Goal: Task Accomplishment & Management: Use online tool/utility

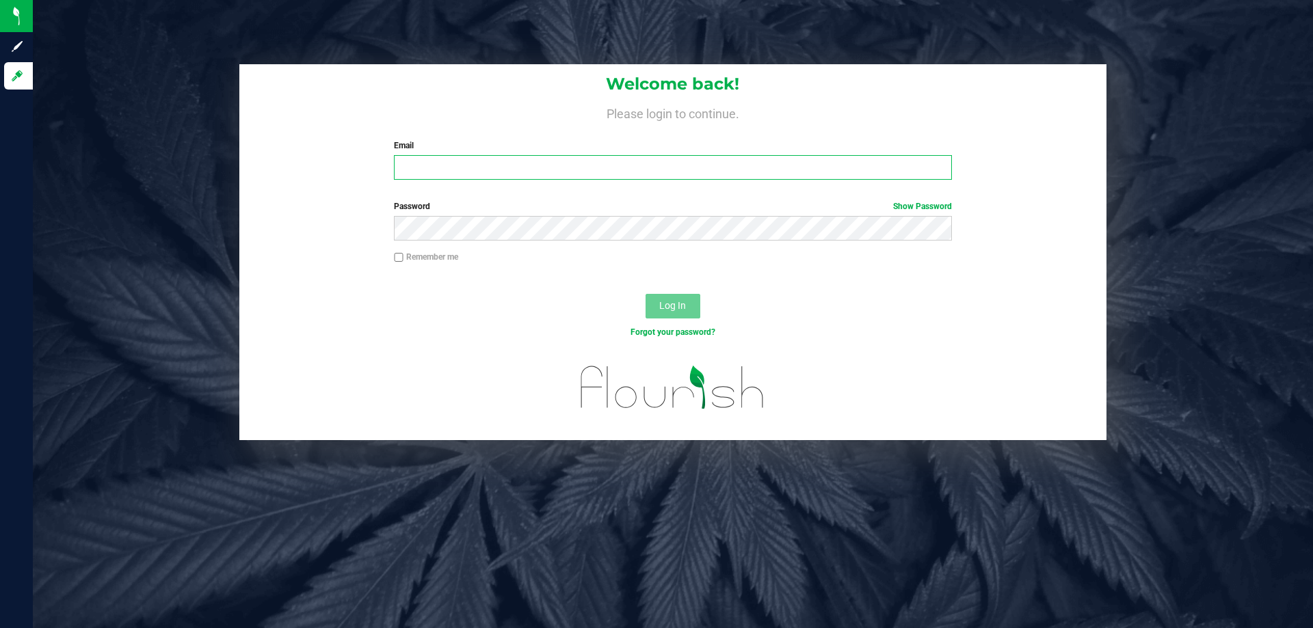
click at [503, 164] on input "Email" at bounding box center [672, 167] width 557 height 25
type input "[EMAIL_ADDRESS][DOMAIN_NAME]"
click at [646, 294] on button "Log In" at bounding box center [673, 306] width 55 height 25
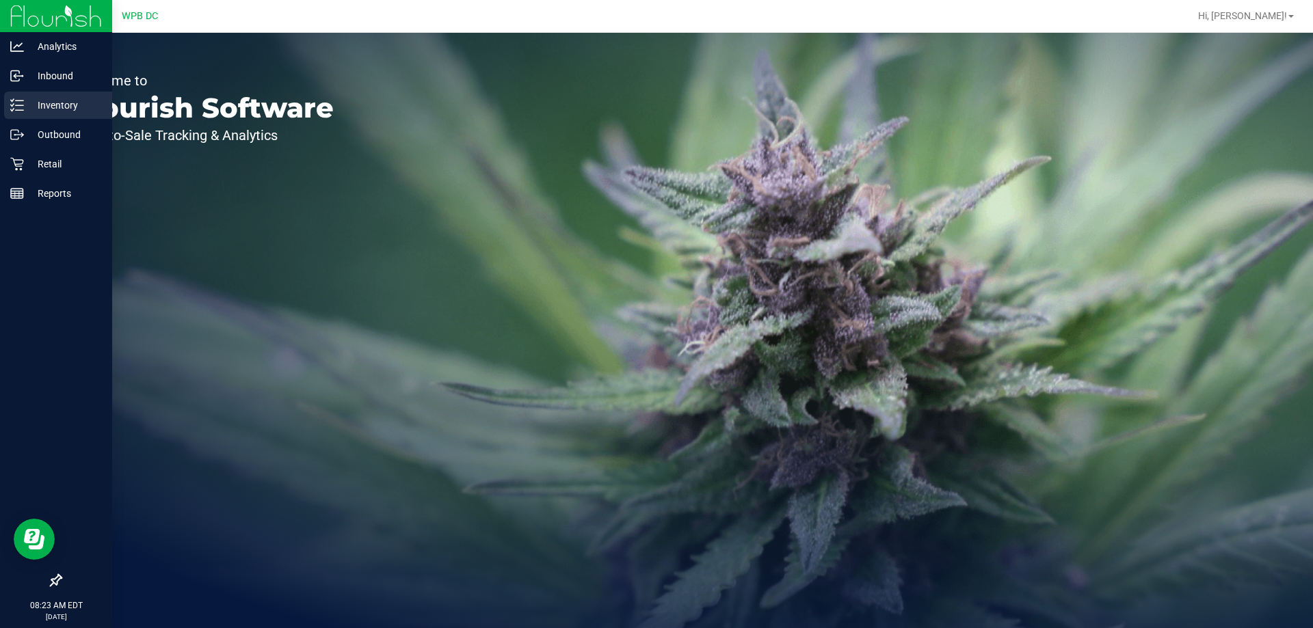
click at [57, 100] on p "Inventory" at bounding box center [65, 105] width 82 height 16
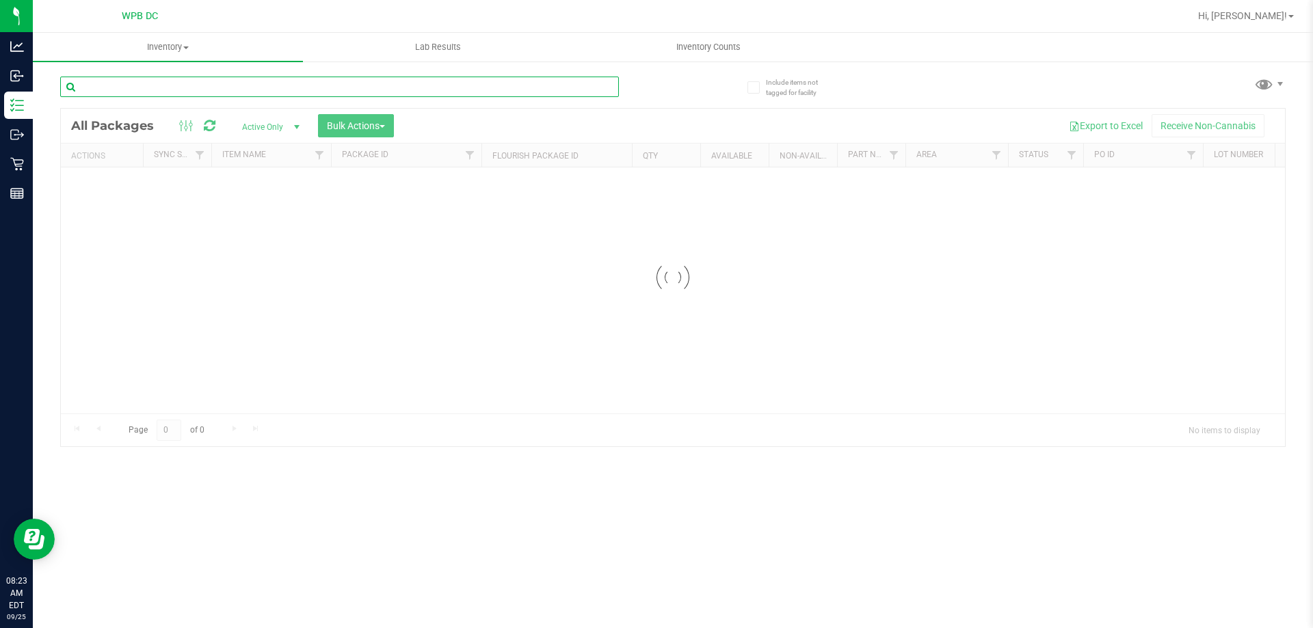
click at [175, 91] on input "text" at bounding box center [339, 87] width 559 height 21
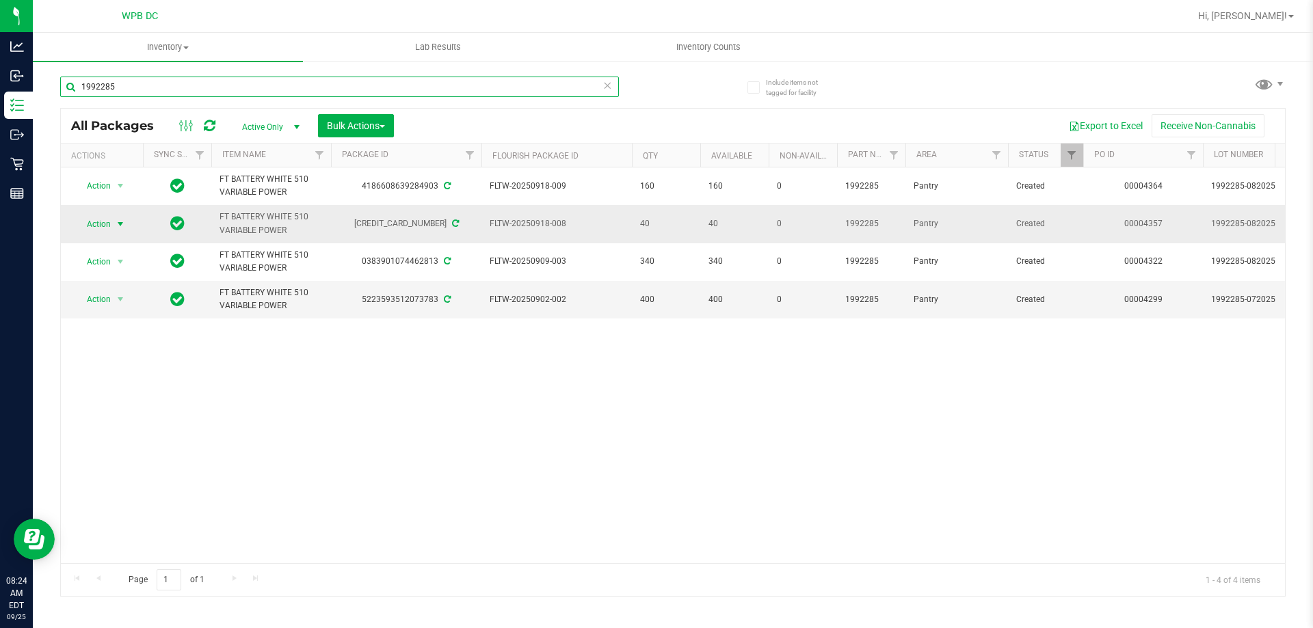
type input "1992285"
click at [109, 224] on span "Action" at bounding box center [93, 224] width 37 height 19
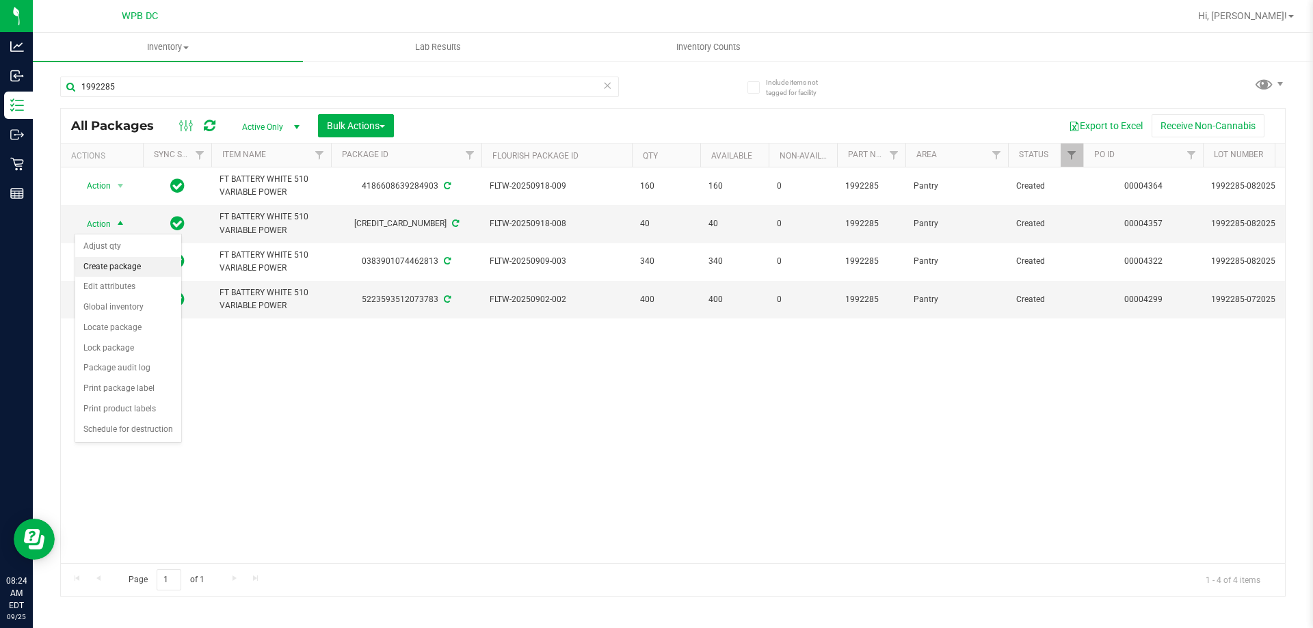
click at [109, 269] on li "Create package" at bounding box center [128, 267] width 106 height 21
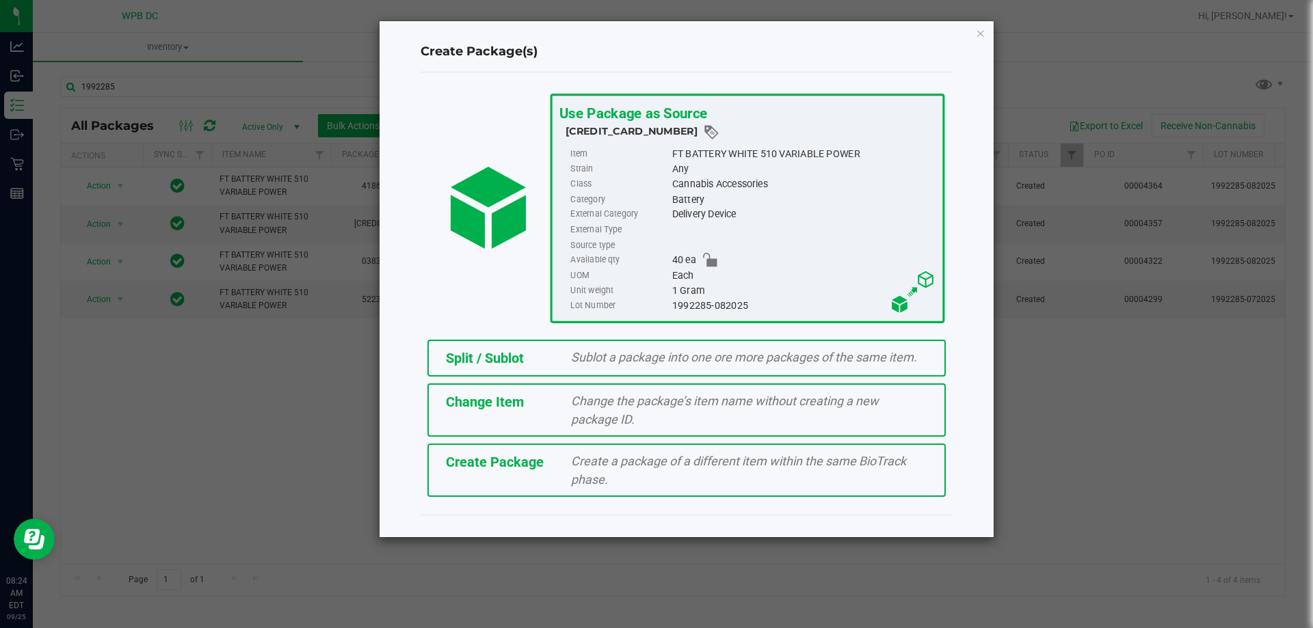
click at [622, 365] on div "Sublot a package into one ore more packages of the same item." at bounding box center [749, 357] width 377 height 18
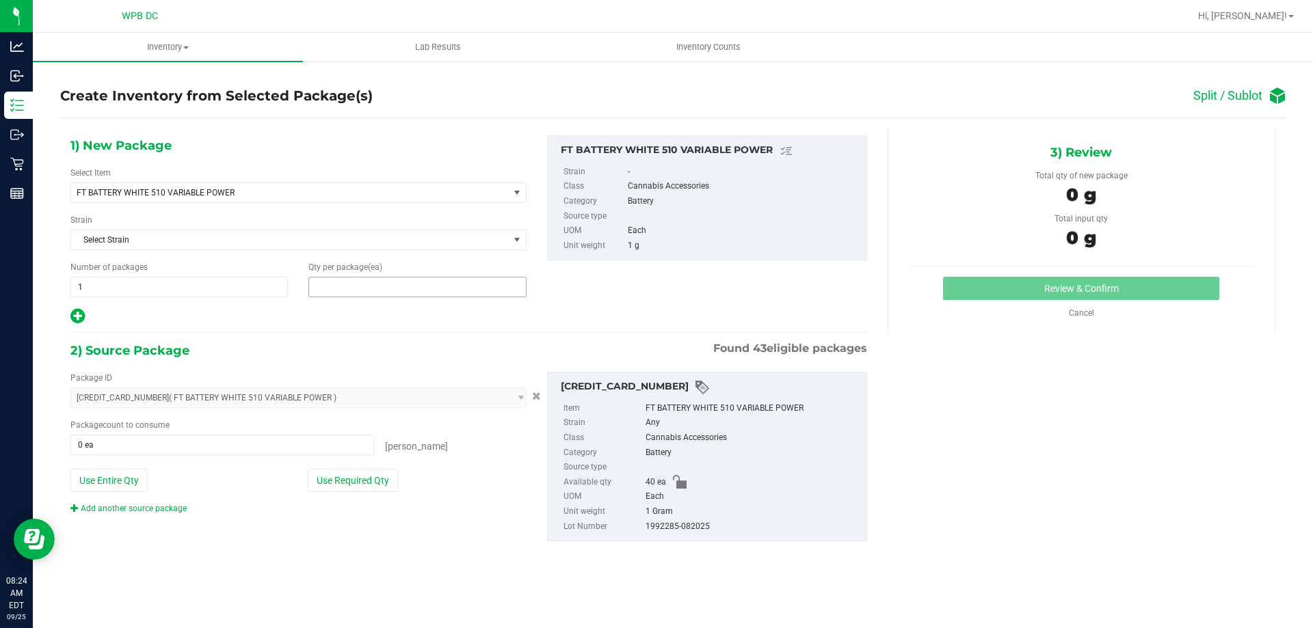
click at [348, 293] on span at bounding box center [416, 287] width 217 height 21
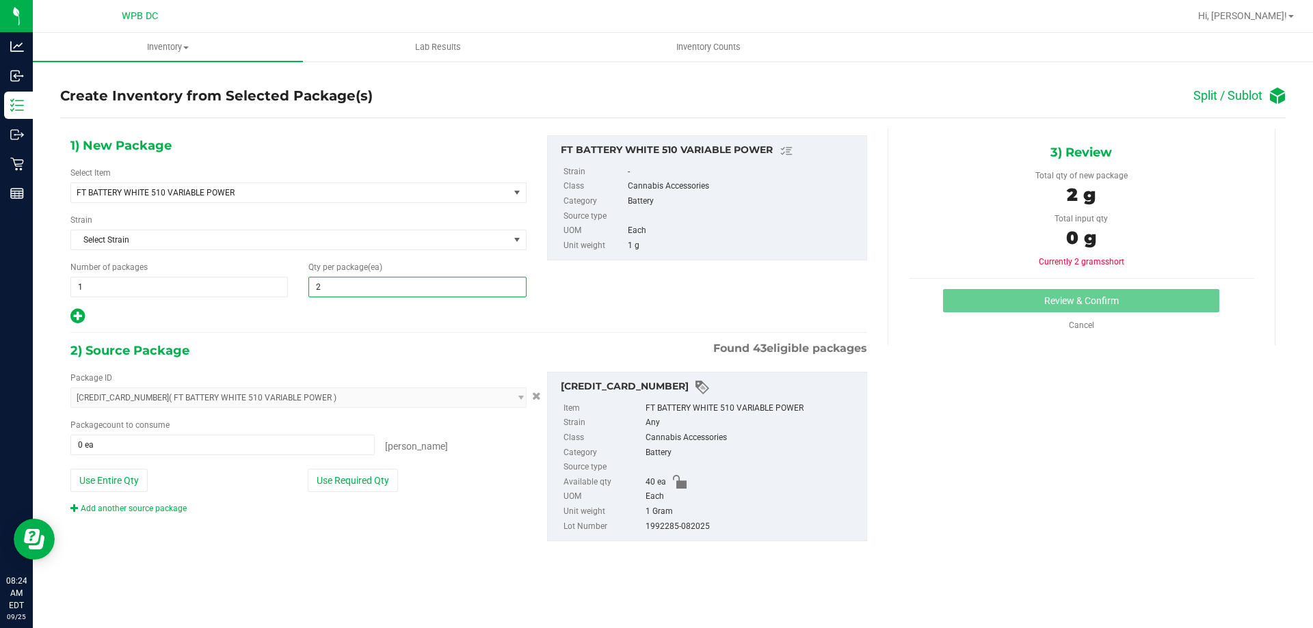
type input "20"
click at [217, 443] on span at bounding box center [222, 445] width 304 height 21
type input "20"
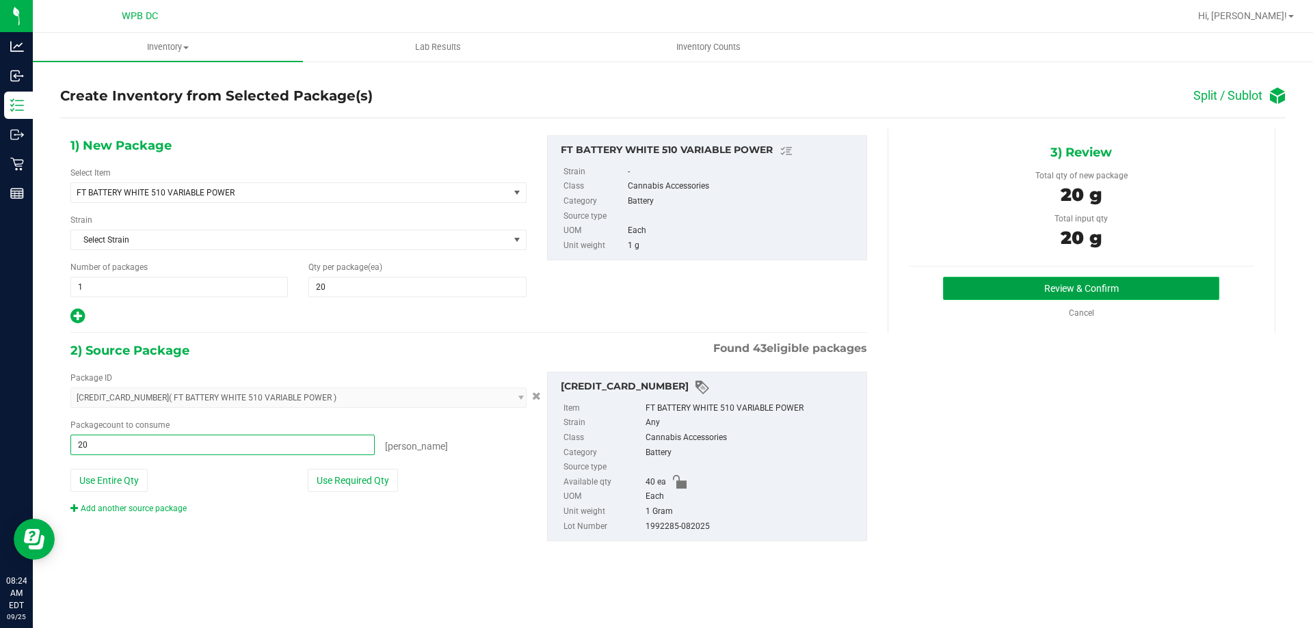
type input "20 ea"
click at [1054, 289] on button "Review & Confirm" at bounding box center [1081, 288] width 276 height 23
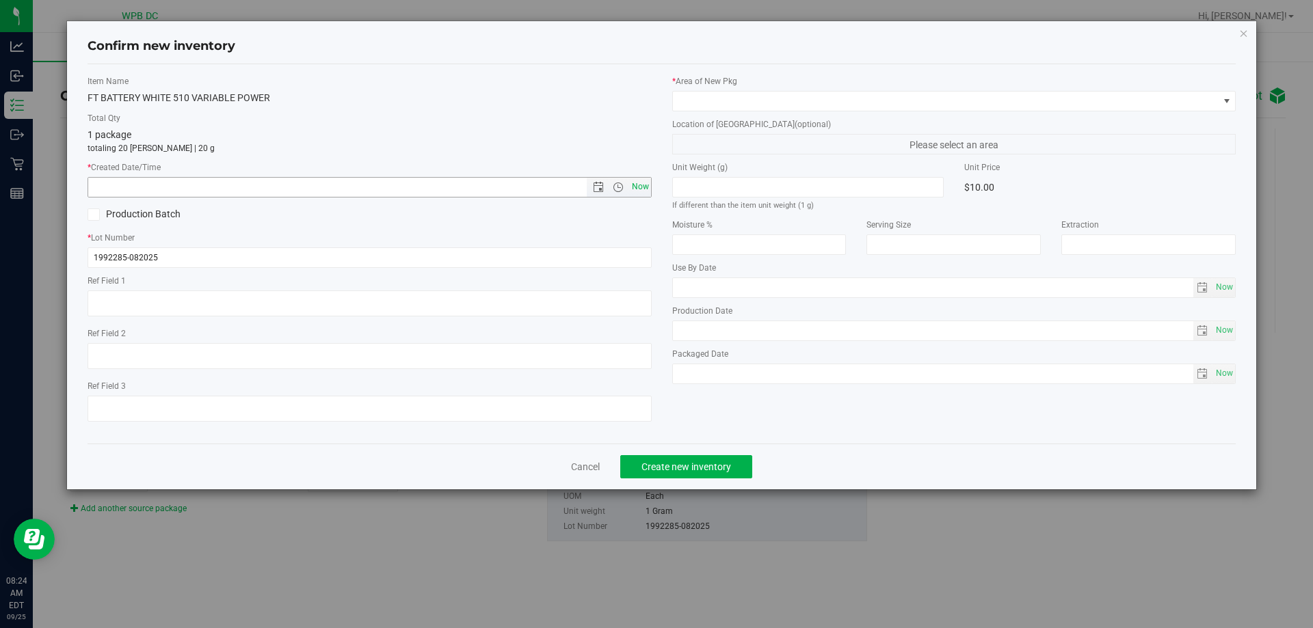
click at [635, 187] on span "Now" at bounding box center [639, 187] width 23 height 20
type input "[DATE] 8:24 AM"
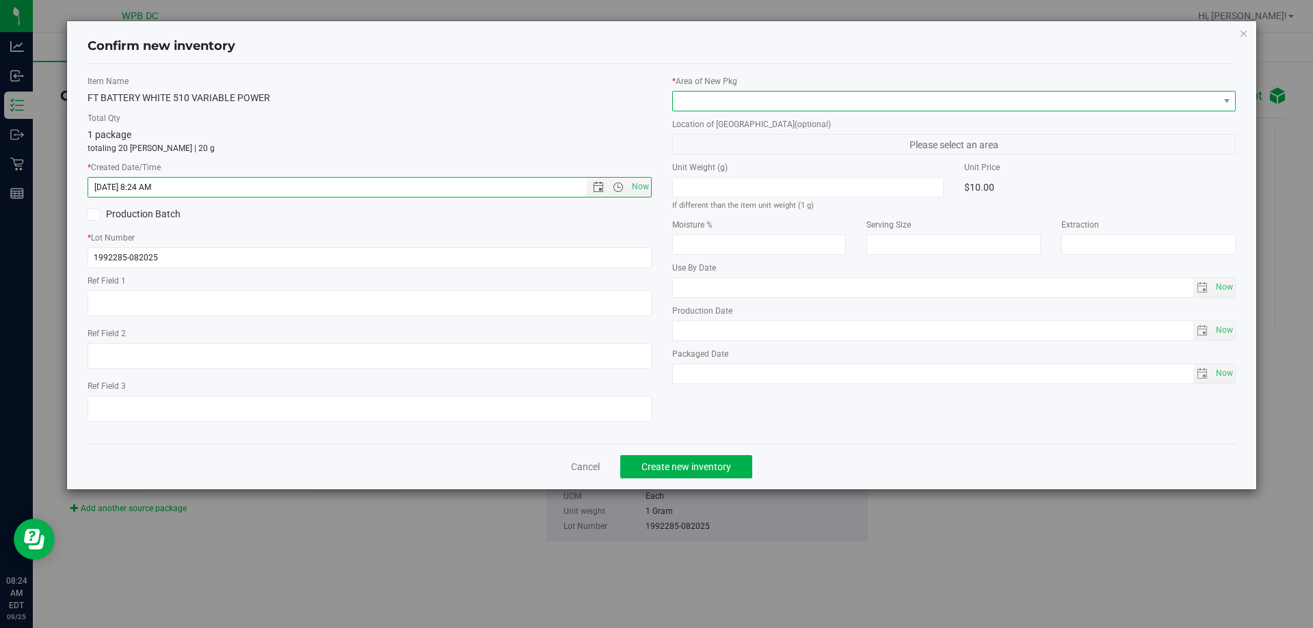
click at [702, 92] on span at bounding box center [946, 101] width 546 height 19
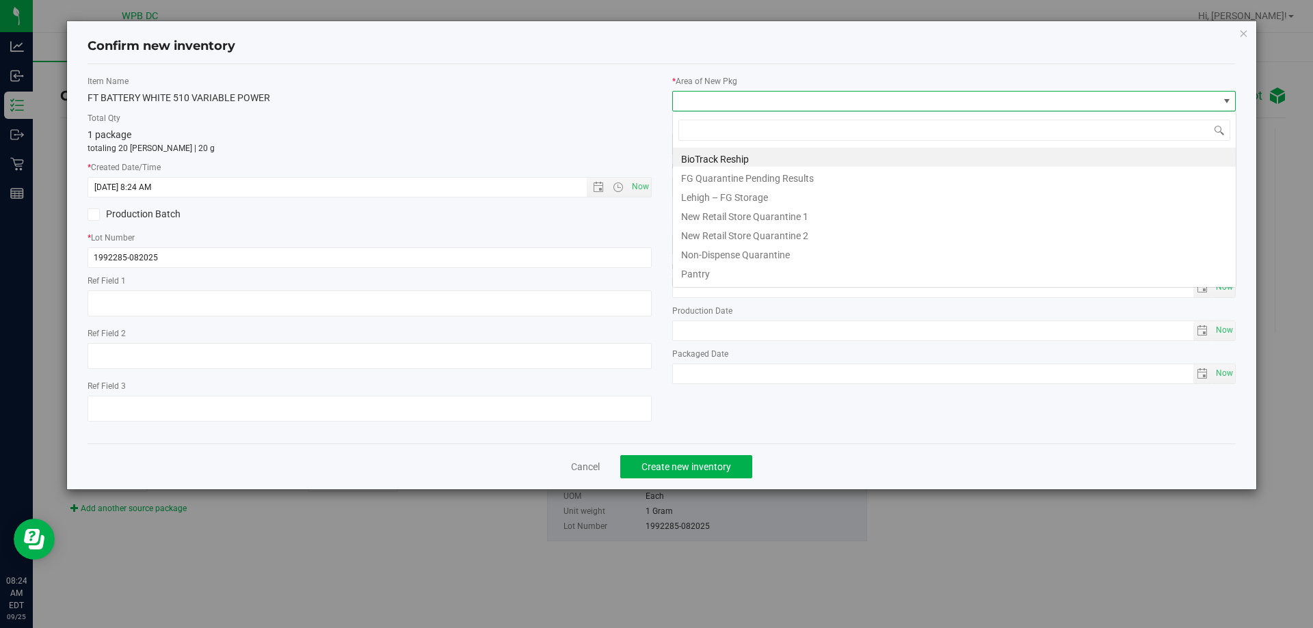
scroll to position [21, 564]
click at [695, 271] on li "Pantry" at bounding box center [954, 272] width 563 height 19
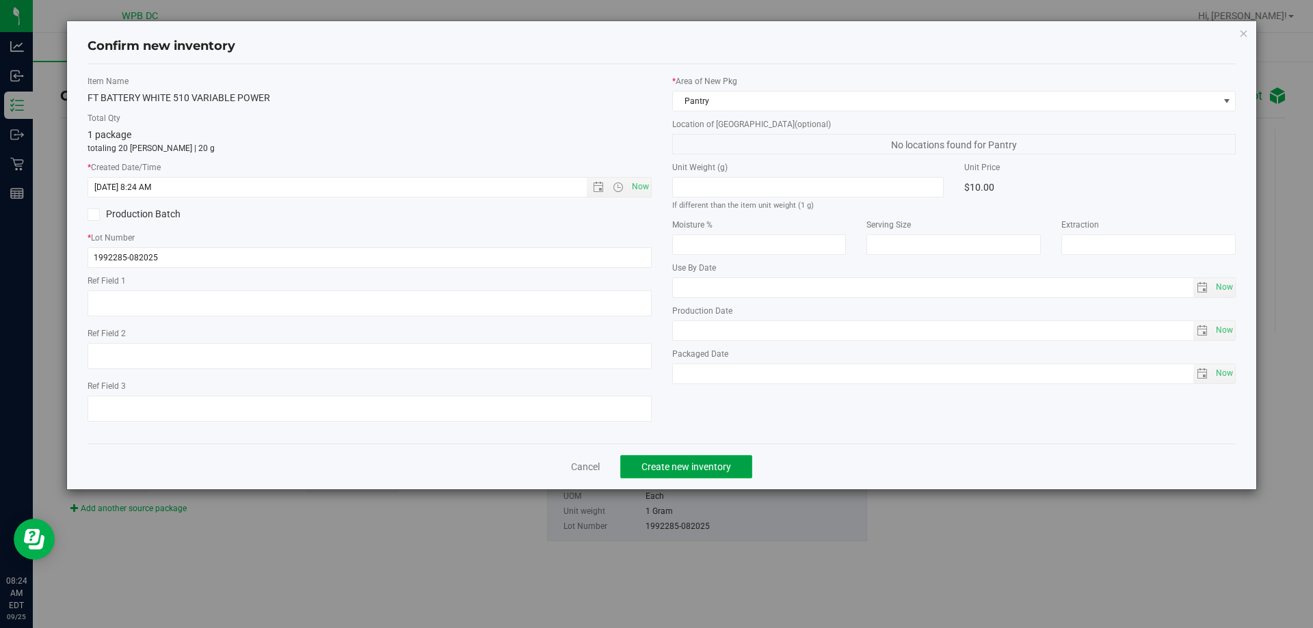
click at [689, 468] on span "Create new inventory" at bounding box center [686, 467] width 90 height 11
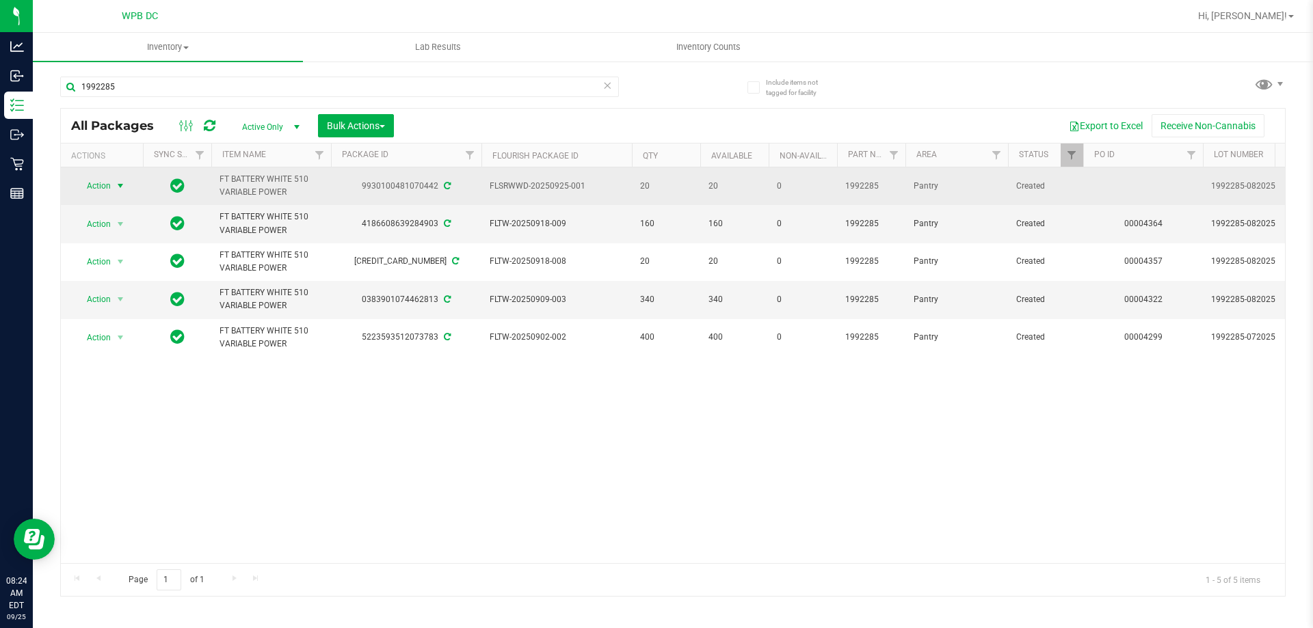
click at [103, 186] on span "Action" at bounding box center [93, 185] width 37 height 19
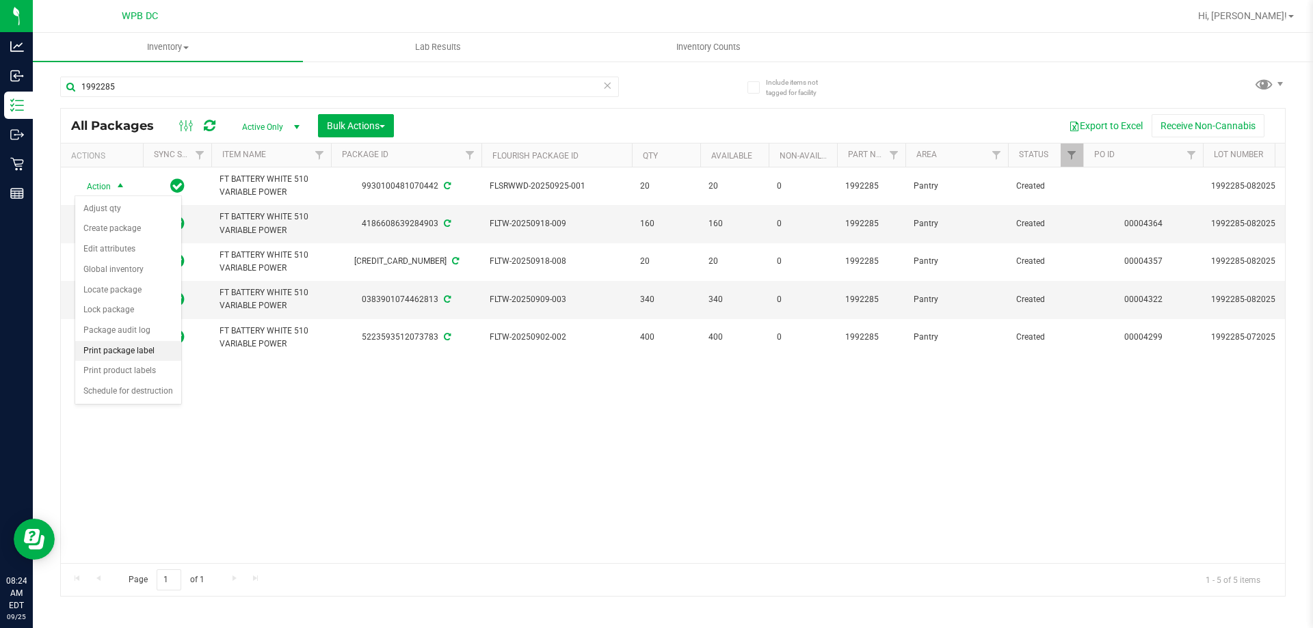
click at [134, 351] on li "Print package label" at bounding box center [128, 351] width 106 height 21
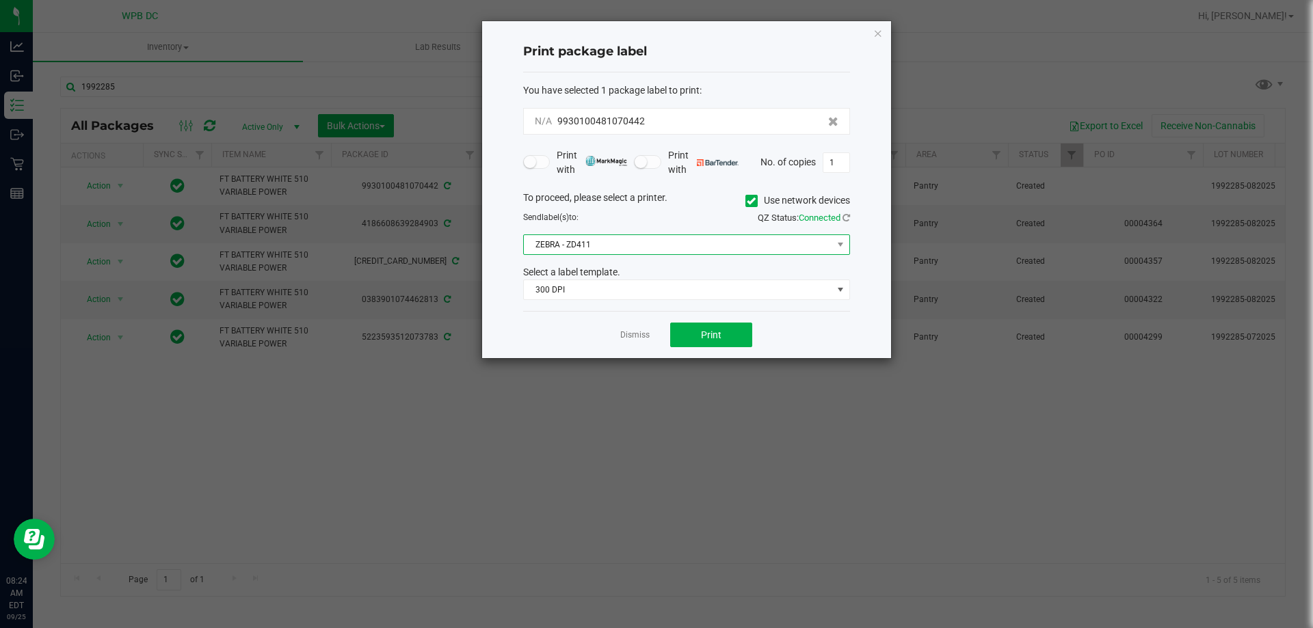
click at [676, 246] on span "ZEBRA - ZD411" at bounding box center [678, 244] width 308 height 19
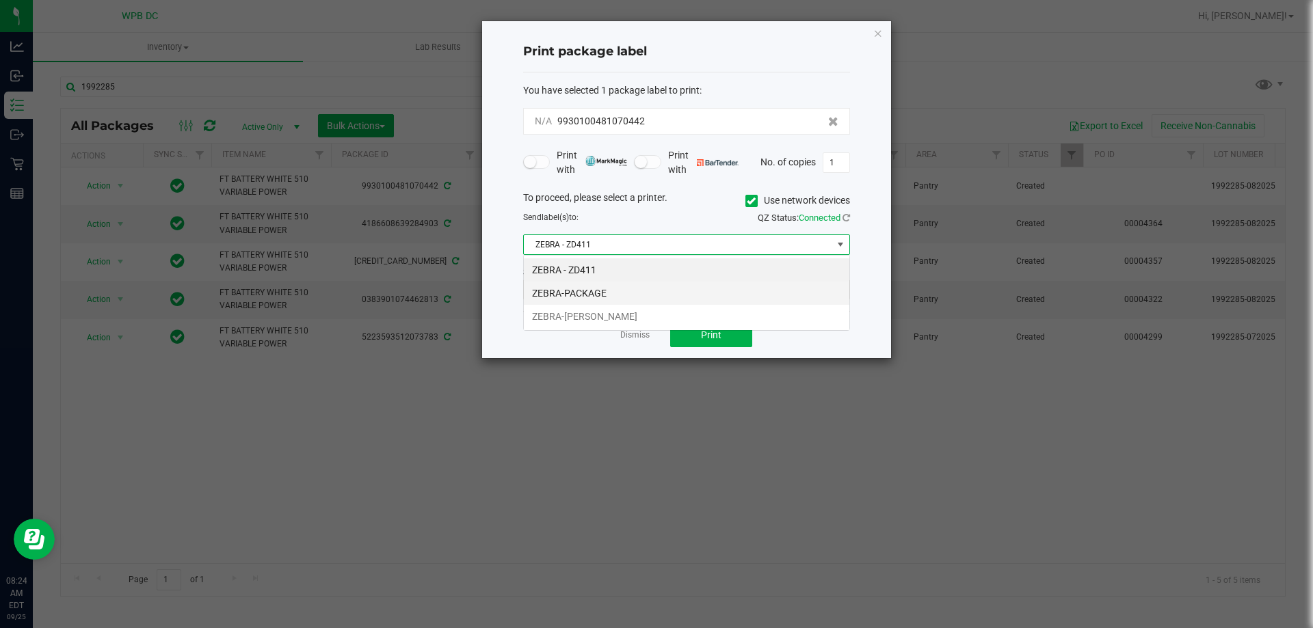
scroll to position [21, 327]
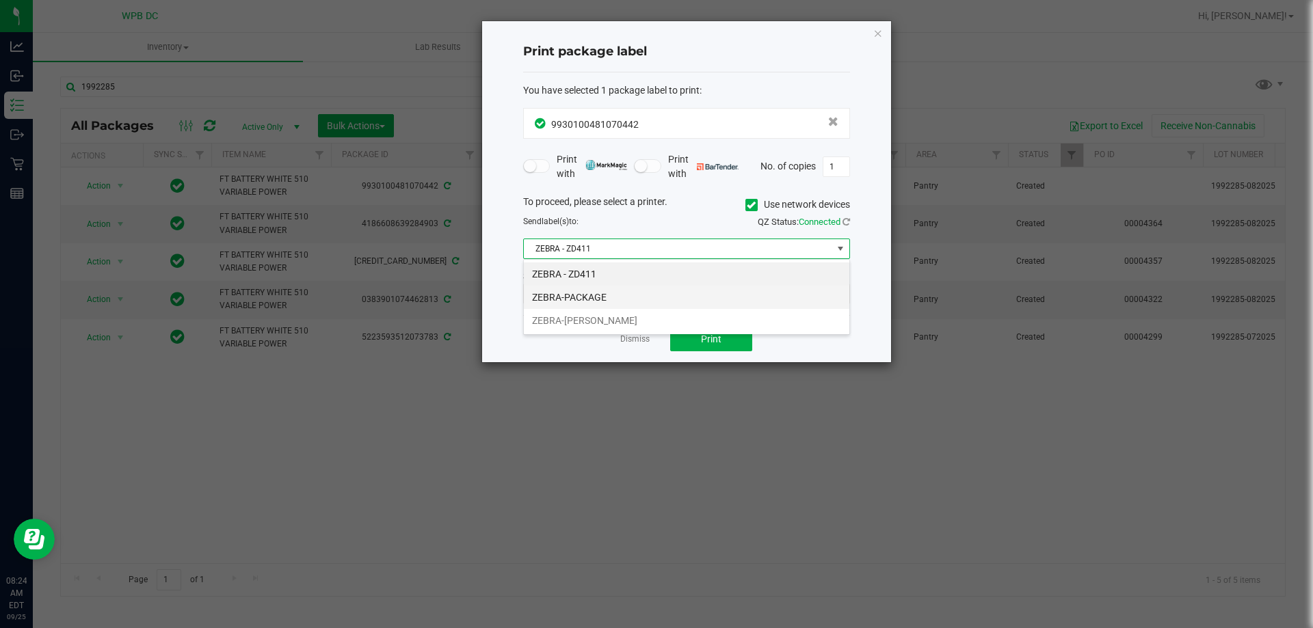
click at [636, 300] on li "ZEBRA-PACKAGE" at bounding box center [686, 297] width 325 height 23
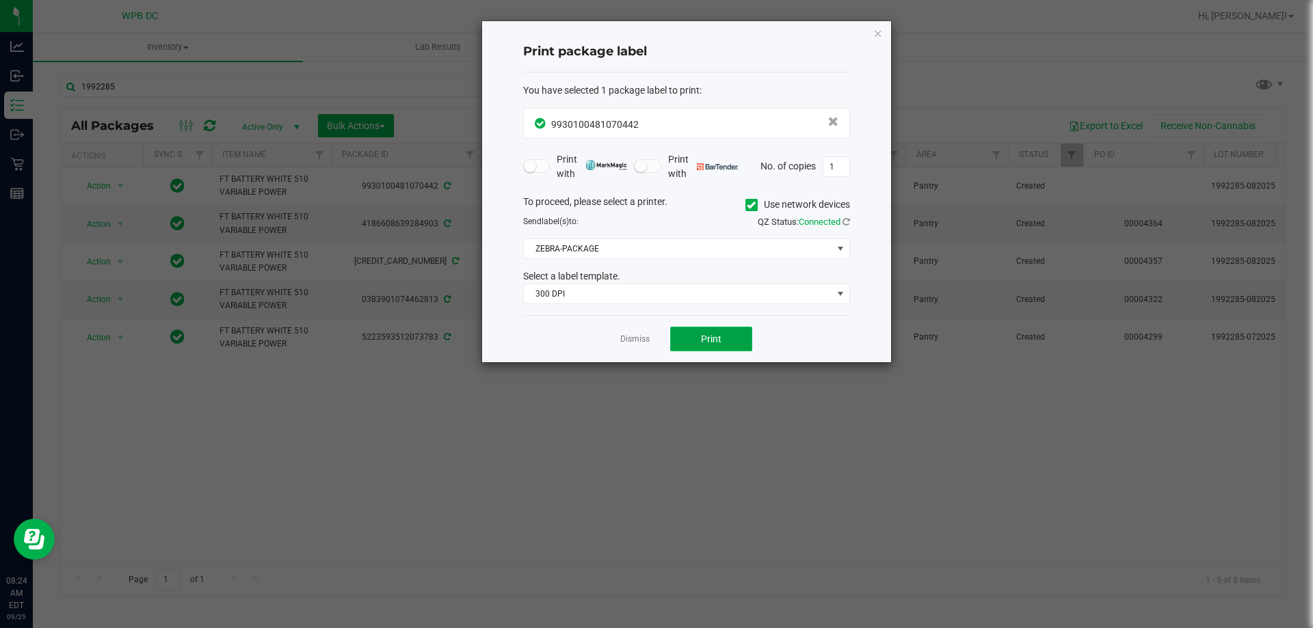
click at [710, 343] on span "Print" at bounding box center [711, 339] width 21 height 11
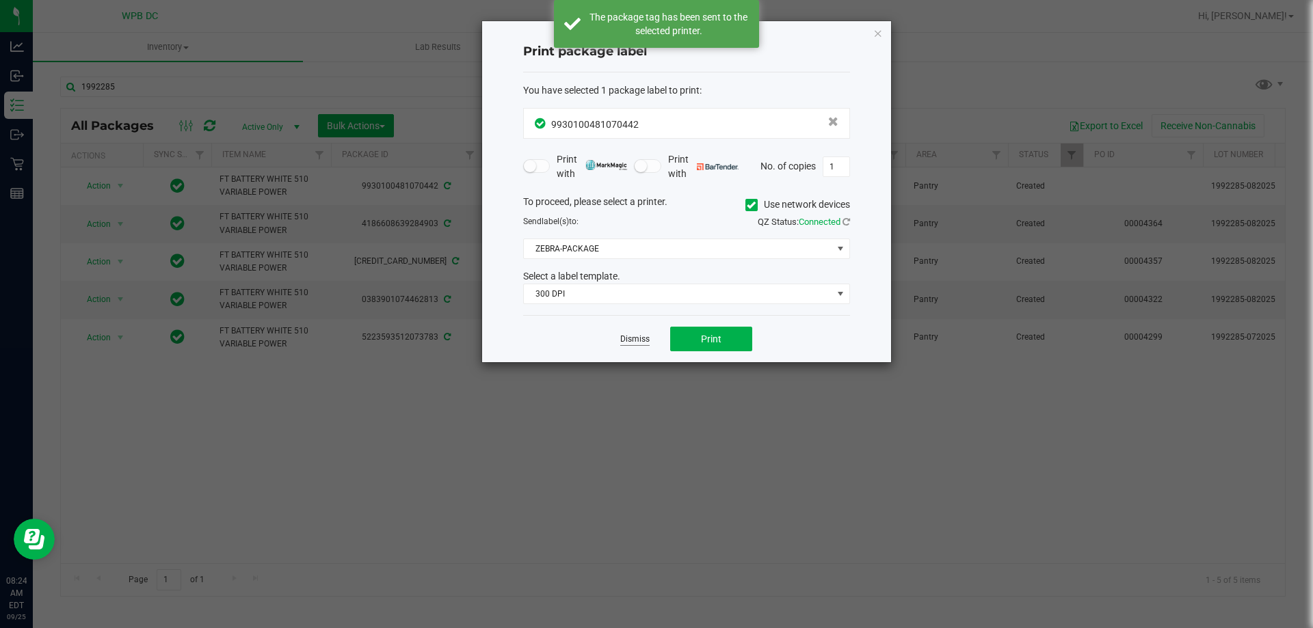
click at [637, 337] on link "Dismiss" at bounding box center [634, 340] width 29 height 12
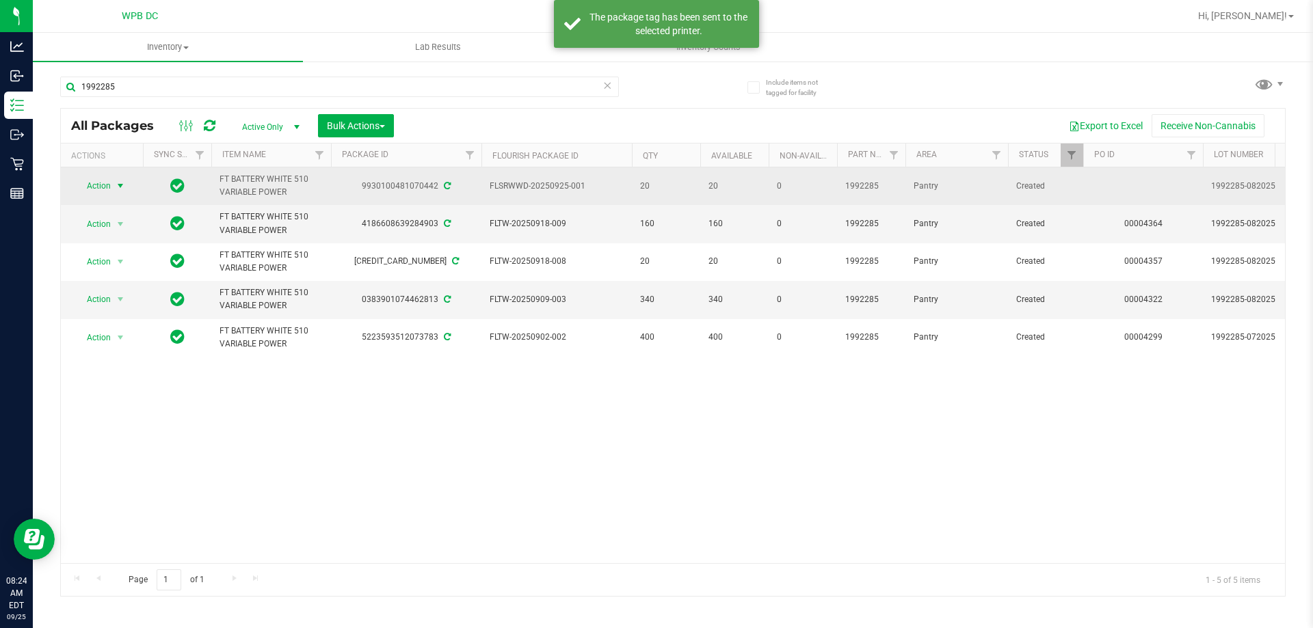
click at [101, 189] on span "Action" at bounding box center [93, 185] width 37 height 19
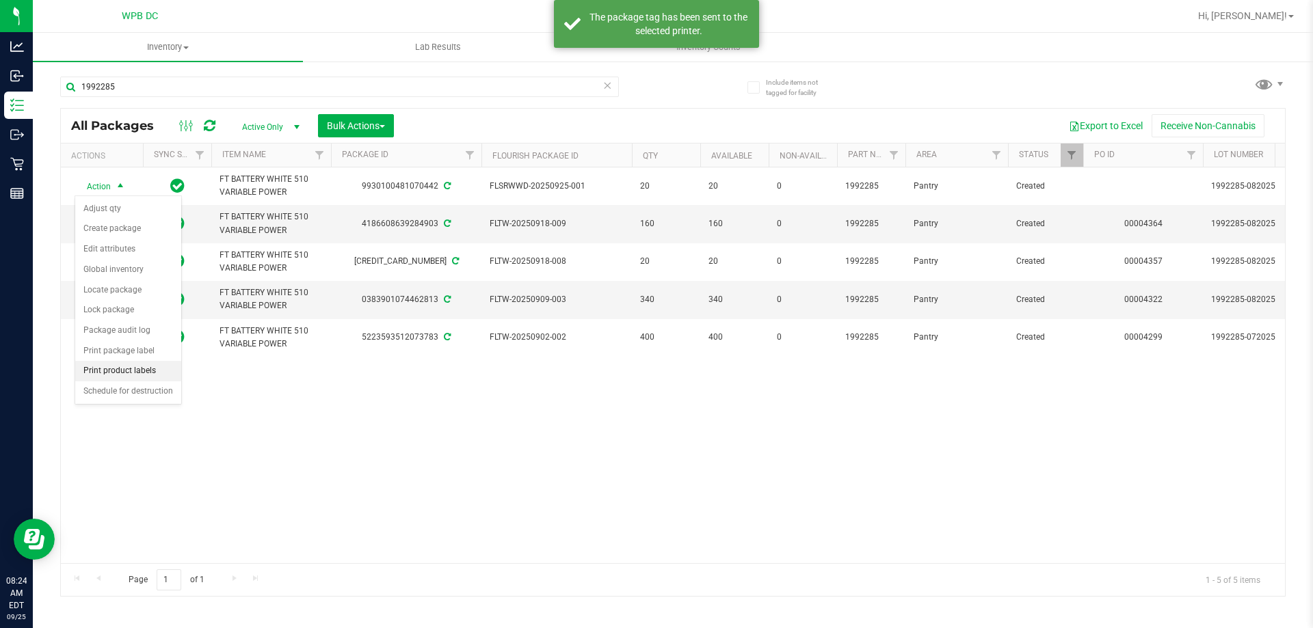
click at [131, 369] on li "Print product labels" at bounding box center [128, 371] width 106 height 21
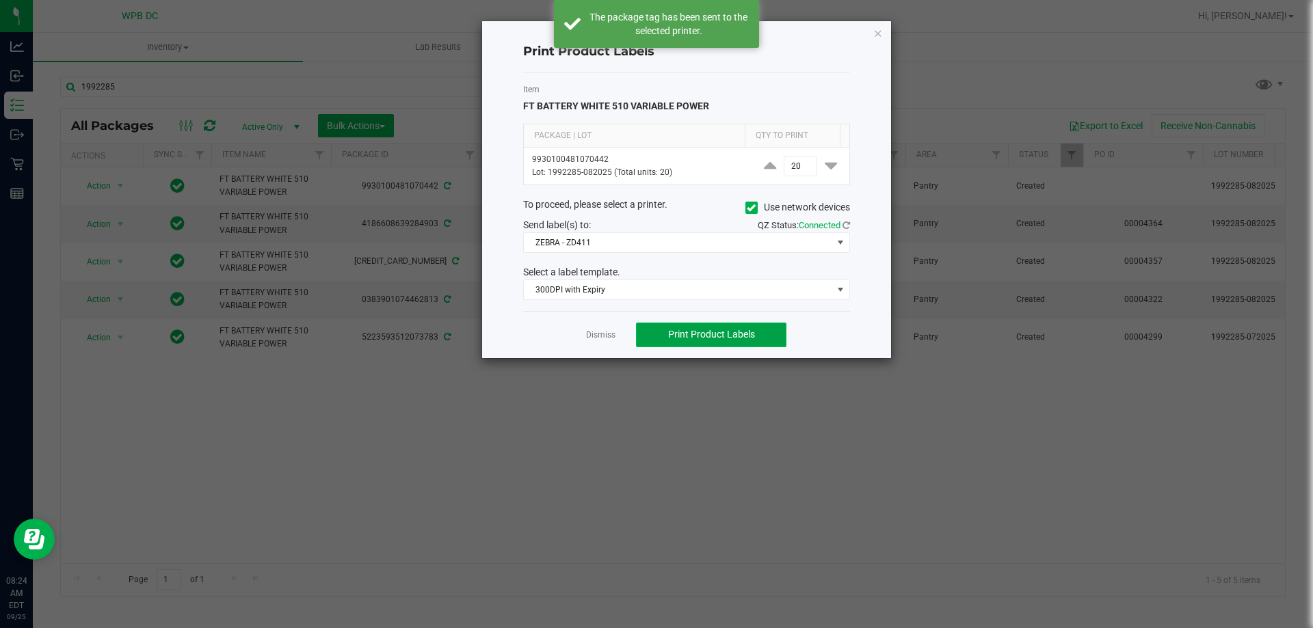
click at [696, 328] on button "Print Product Labels" at bounding box center [711, 335] width 150 height 25
click at [597, 336] on link "Dismiss" at bounding box center [600, 336] width 29 height 12
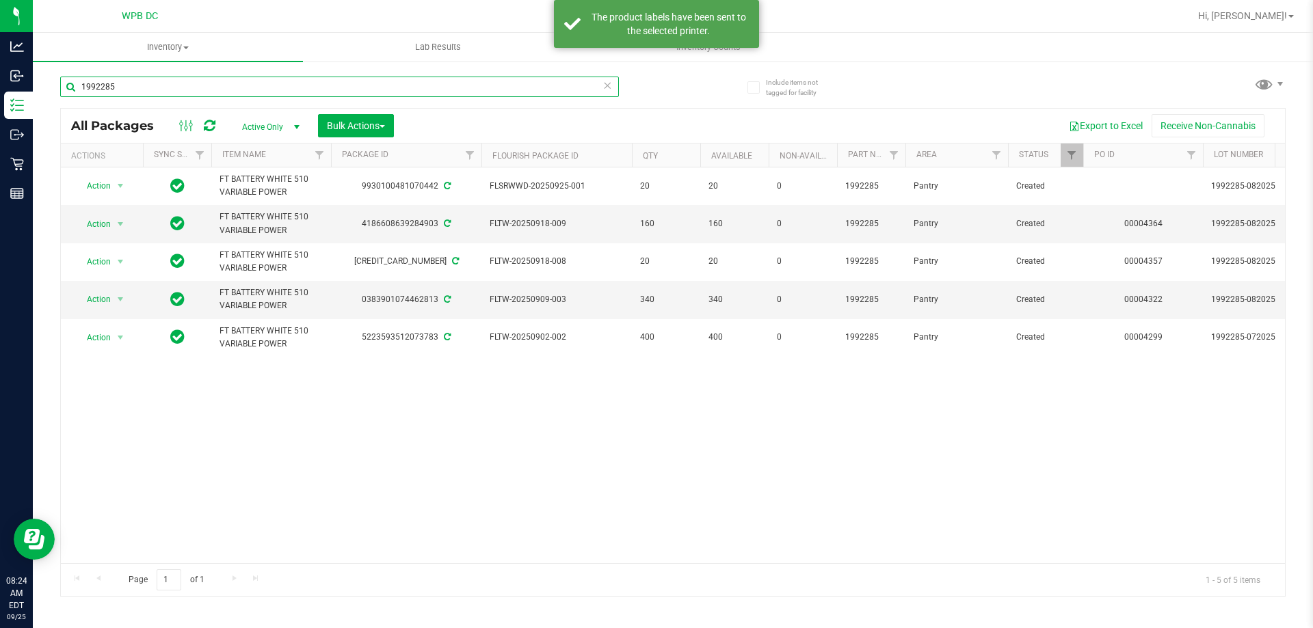
click at [120, 91] on input "1992285" at bounding box center [339, 87] width 559 height 21
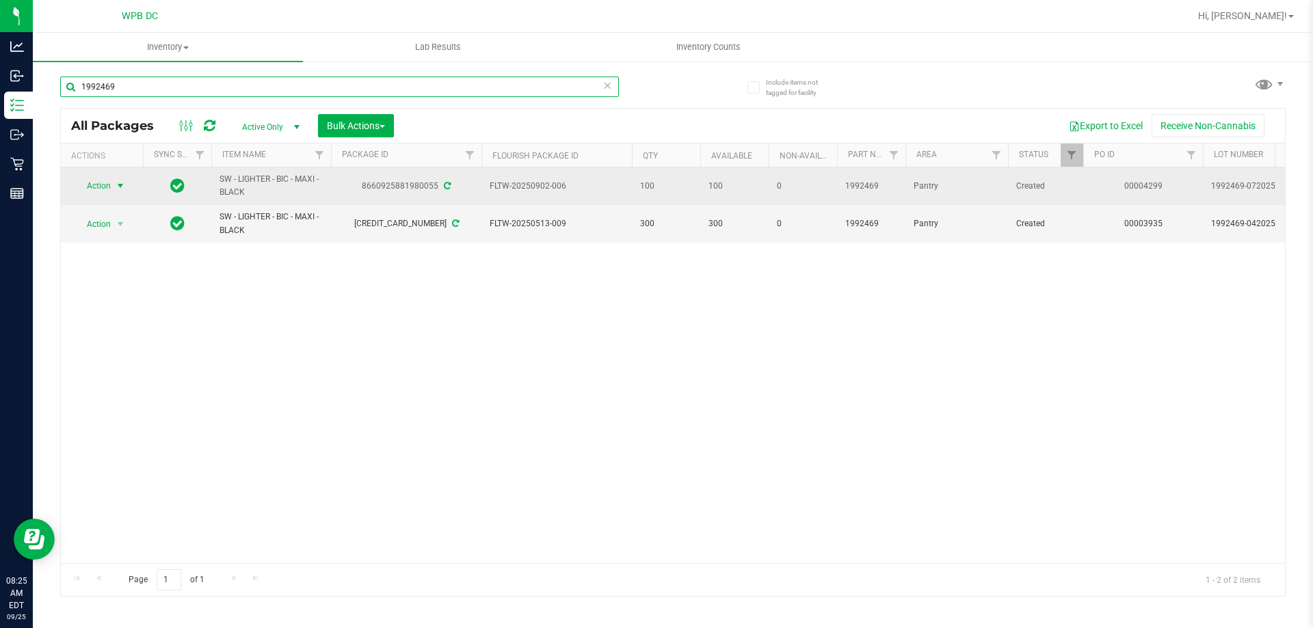
type input "1992469"
click at [102, 186] on span "Action" at bounding box center [93, 185] width 37 height 19
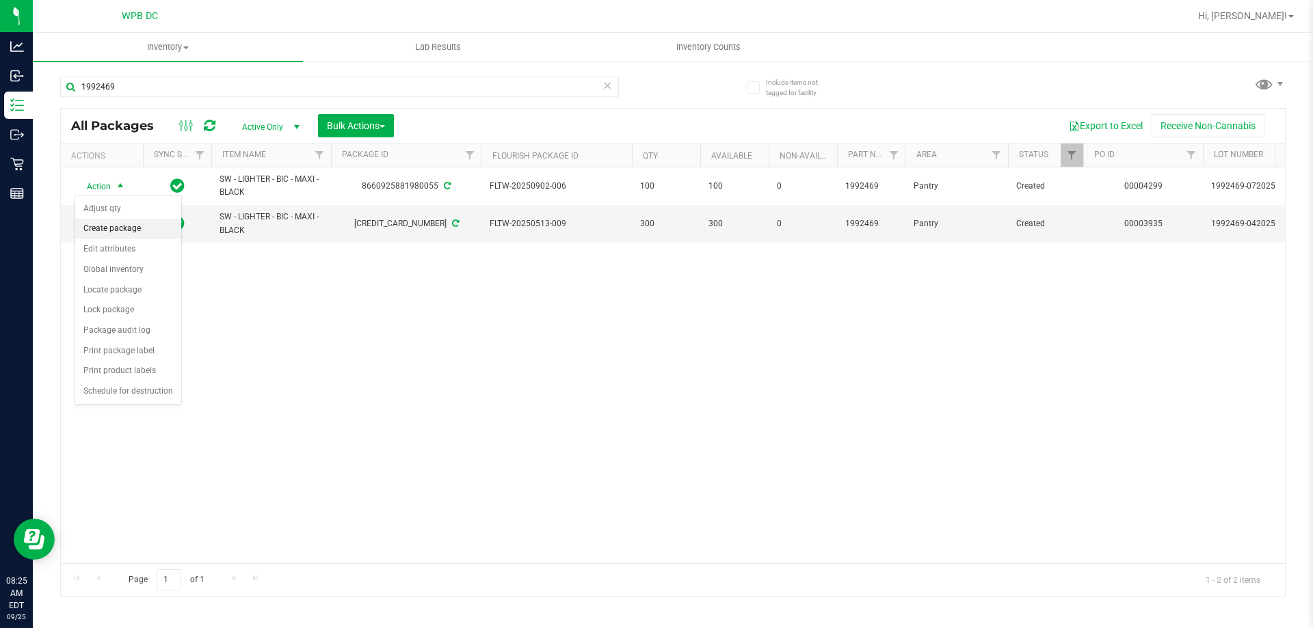
click at [127, 228] on li "Create package" at bounding box center [128, 229] width 106 height 21
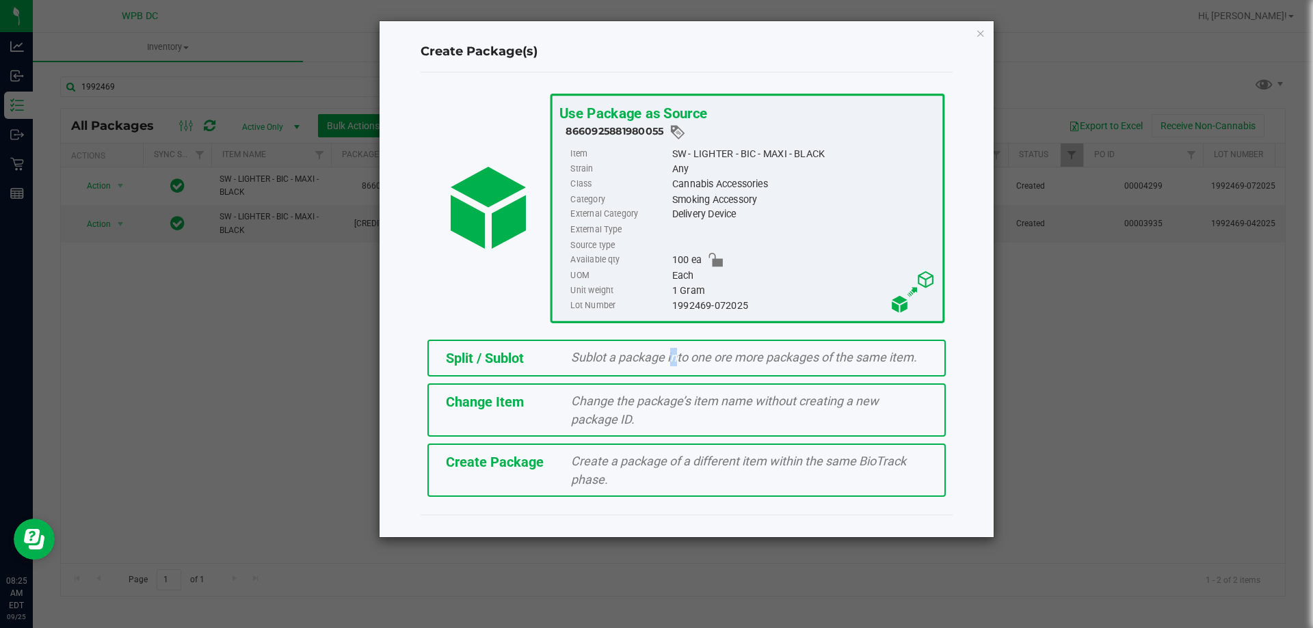
click at [669, 356] on span "Sublot a package into one ore more packages of the same item." at bounding box center [744, 357] width 346 height 14
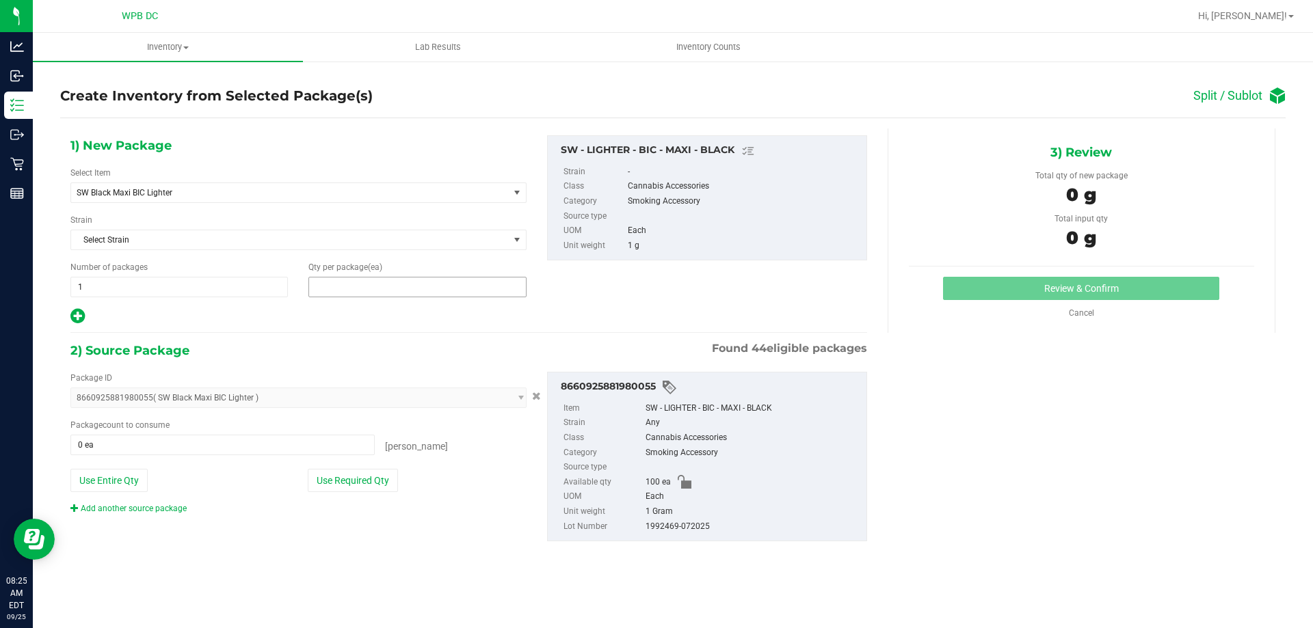
click at [358, 287] on span at bounding box center [416, 287] width 217 height 21
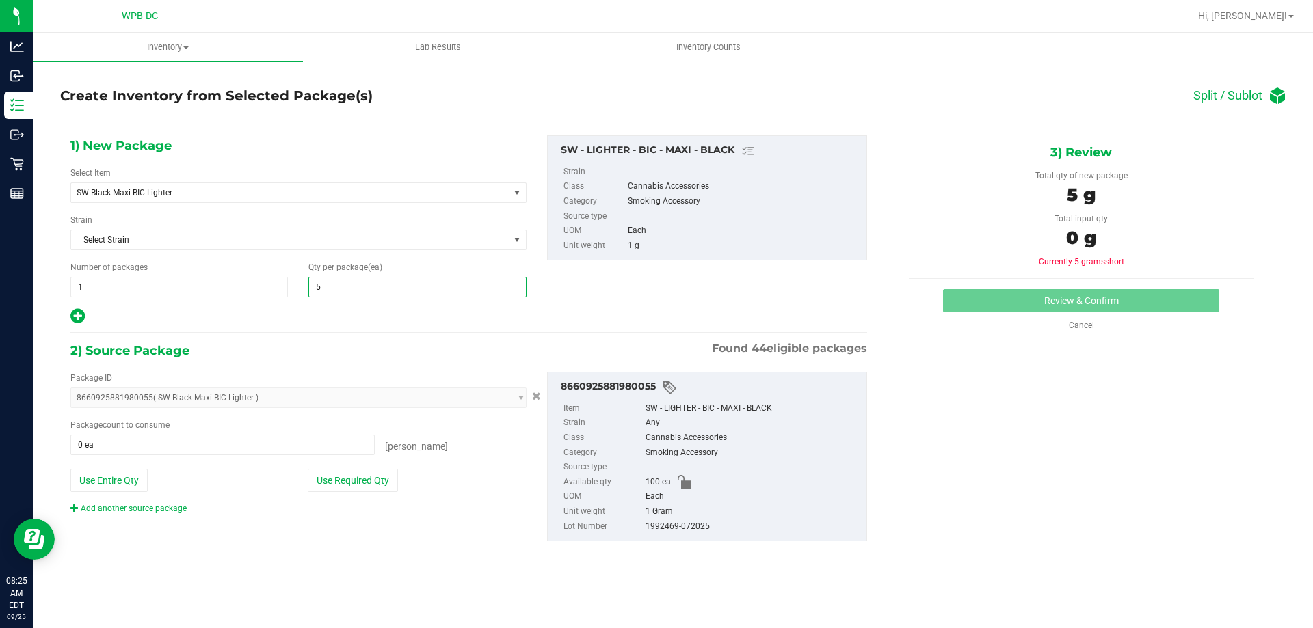
type input "50"
click at [269, 447] on span at bounding box center [222, 445] width 304 height 21
type input "50"
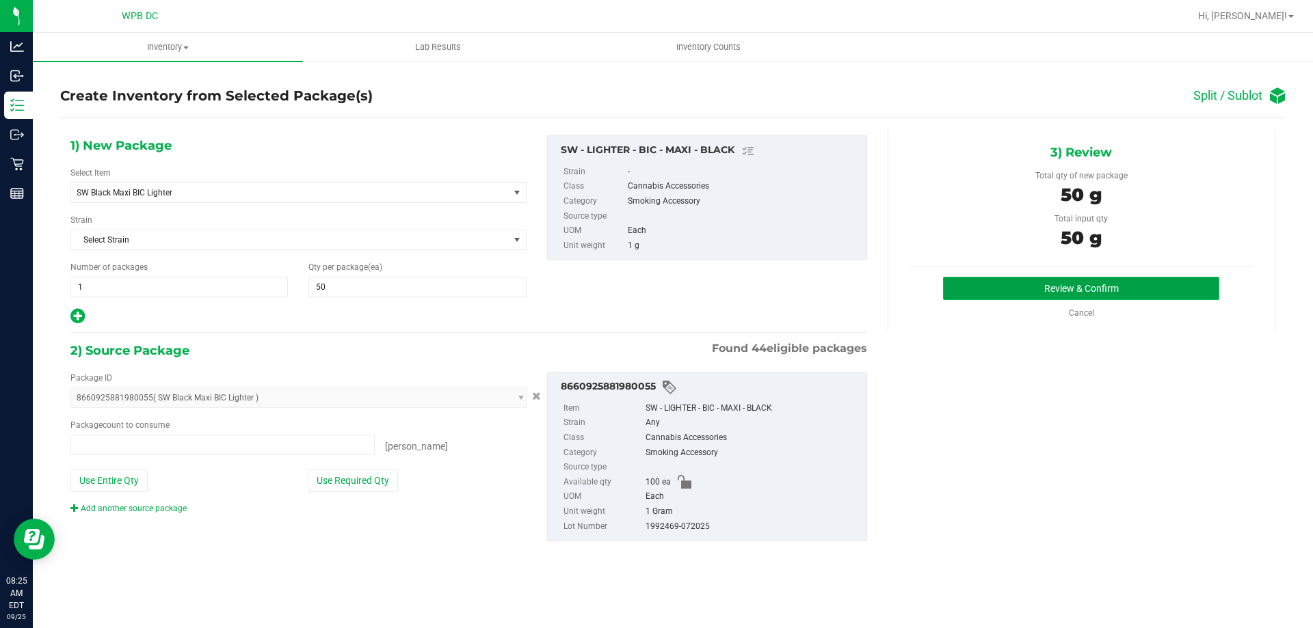
type input "50 ea"
click at [1007, 280] on button "Review & Confirm" at bounding box center [1081, 288] width 276 height 23
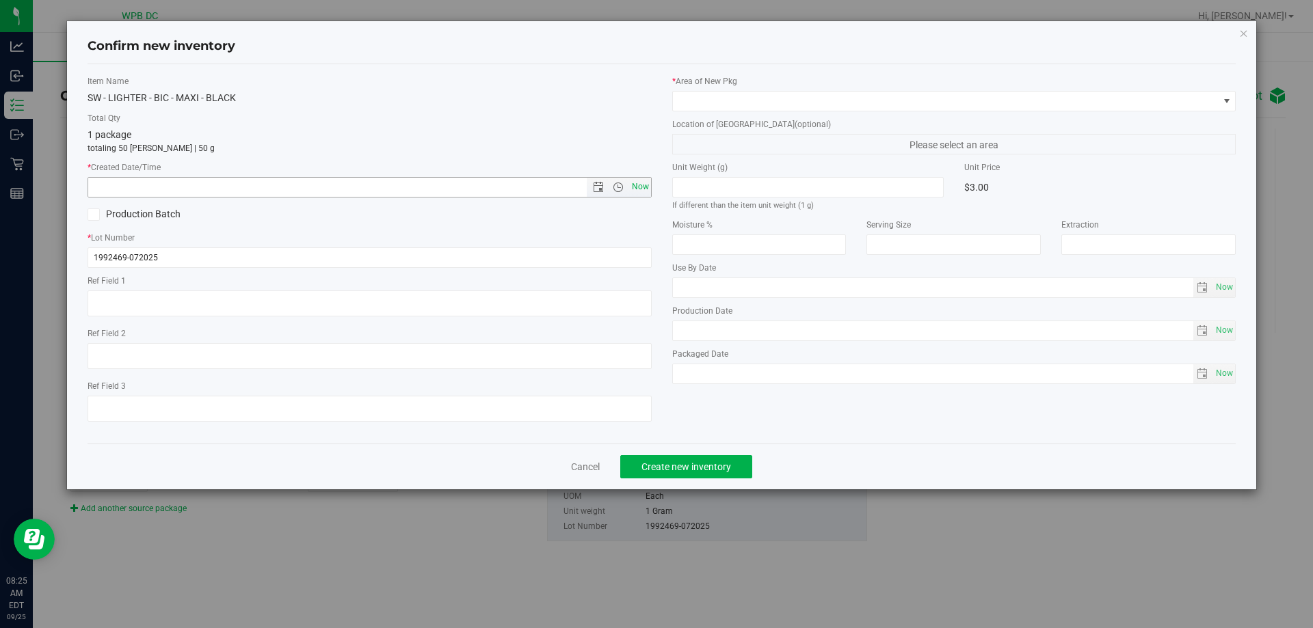
click at [633, 189] on span "Now" at bounding box center [639, 187] width 23 height 20
type input "[DATE] 8:25 AM"
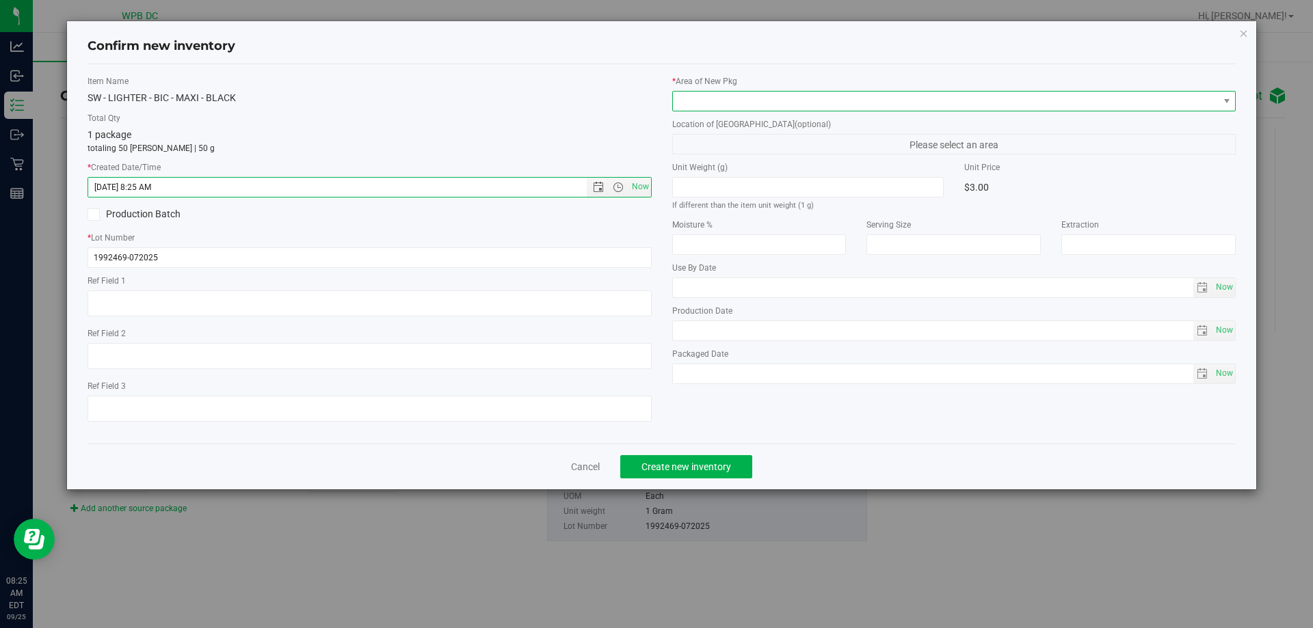
click at [701, 104] on span at bounding box center [946, 101] width 546 height 19
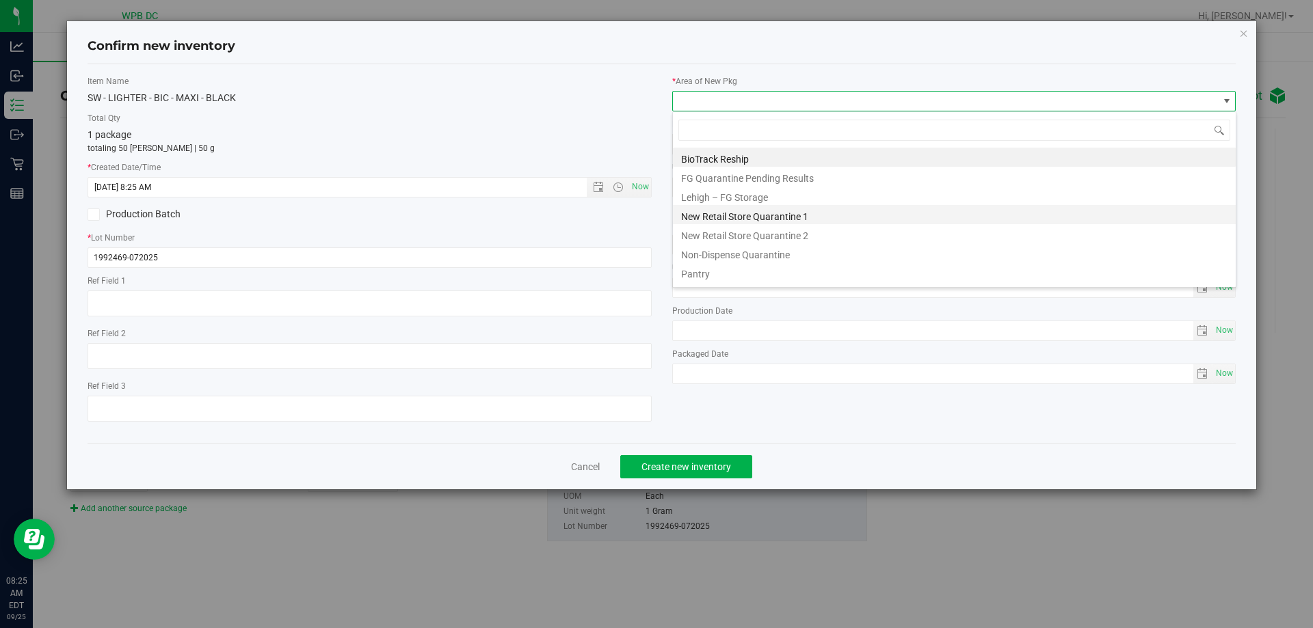
scroll to position [21, 564]
click at [694, 276] on li "Pantry" at bounding box center [954, 272] width 563 height 19
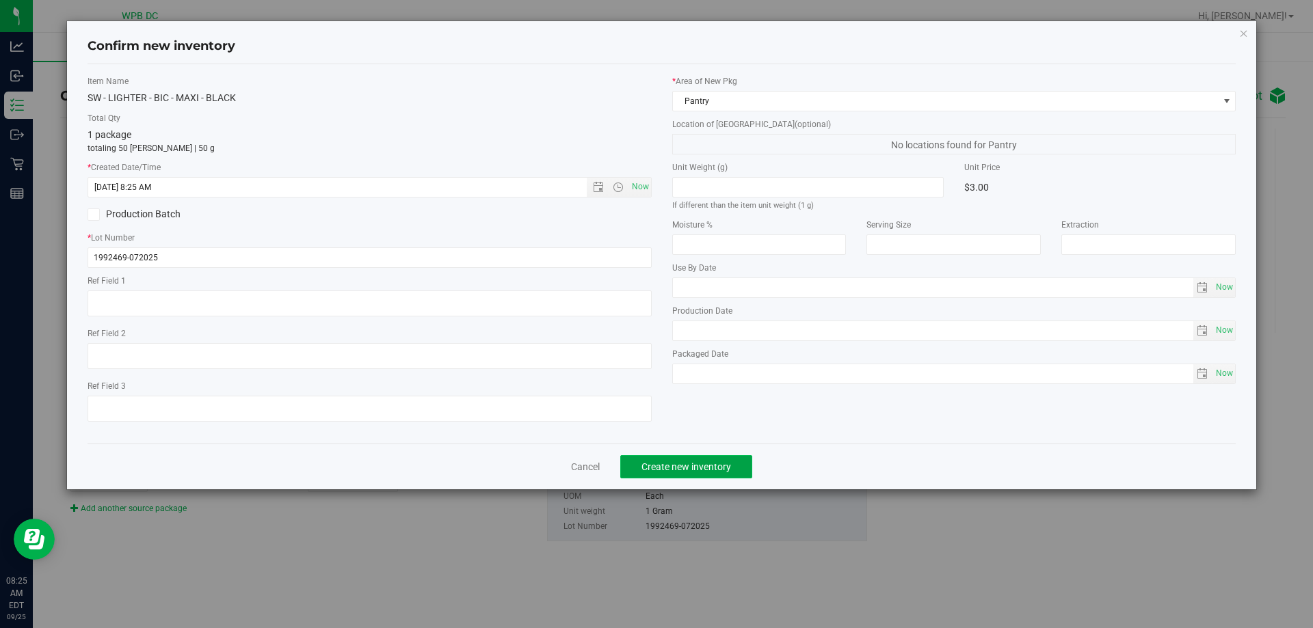
click at [685, 468] on span "Create new inventory" at bounding box center [686, 467] width 90 height 11
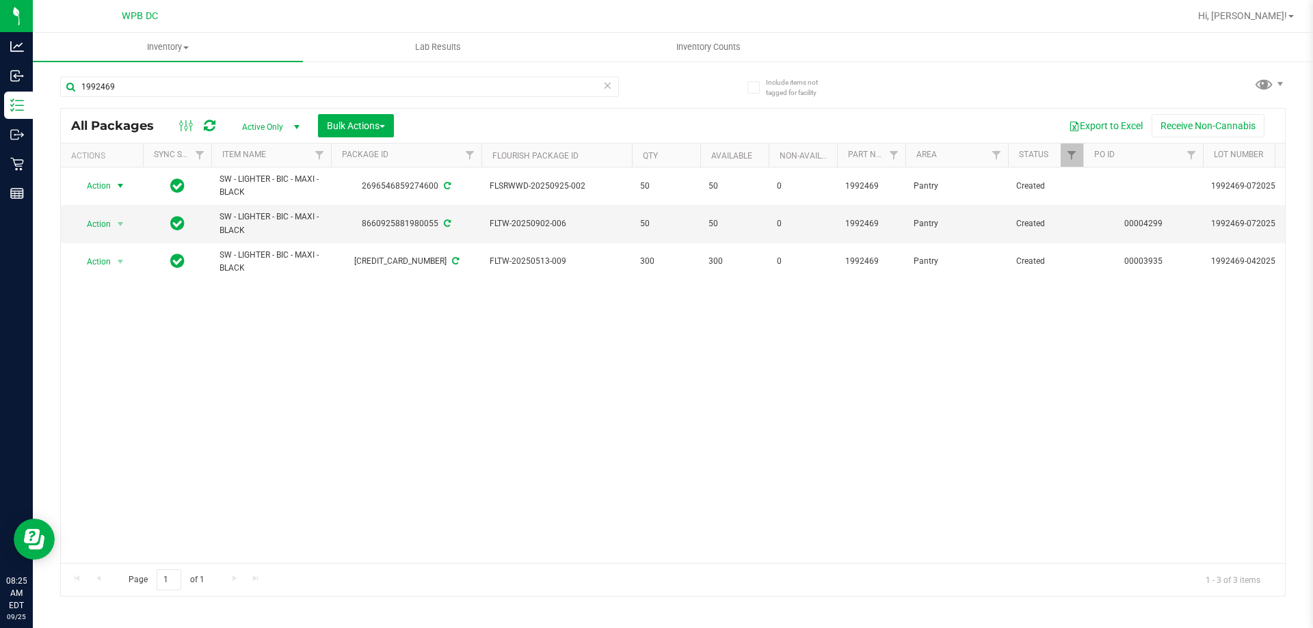
click at [107, 187] on span "Action" at bounding box center [93, 185] width 37 height 19
click at [146, 345] on li "Print package label" at bounding box center [128, 351] width 106 height 21
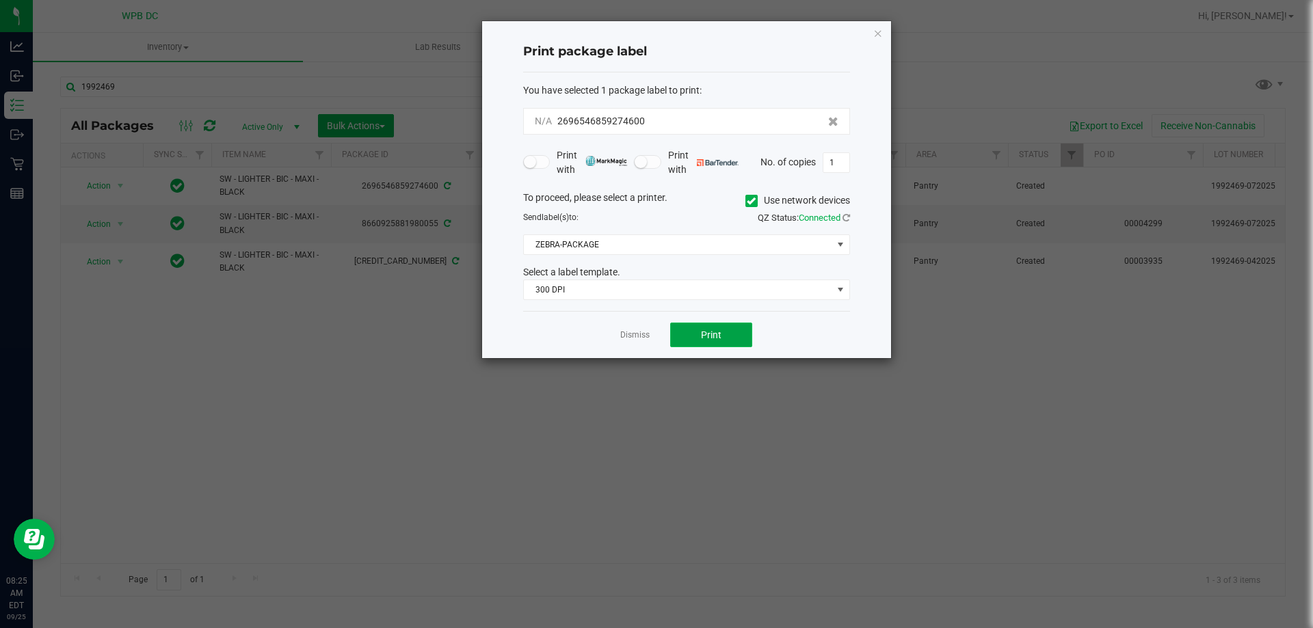
click at [700, 332] on button "Print" at bounding box center [711, 335] width 82 height 25
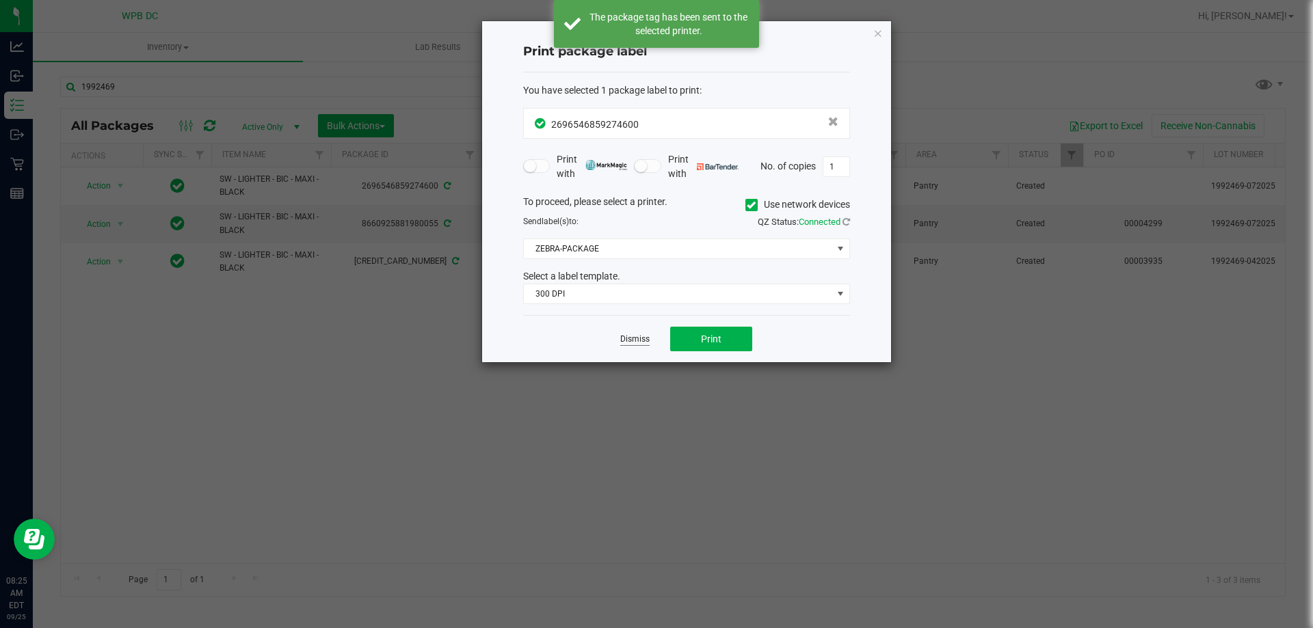
click at [630, 334] on link "Dismiss" at bounding box center [634, 340] width 29 height 12
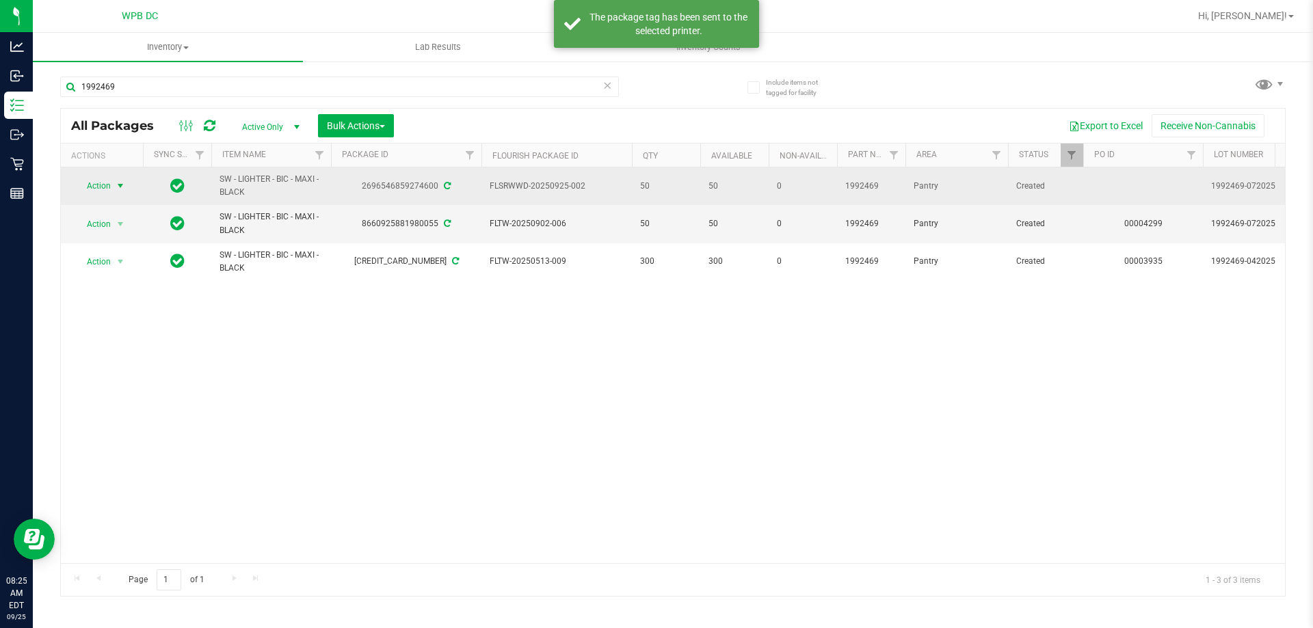
click at [98, 185] on span "Action" at bounding box center [93, 185] width 37 height 19
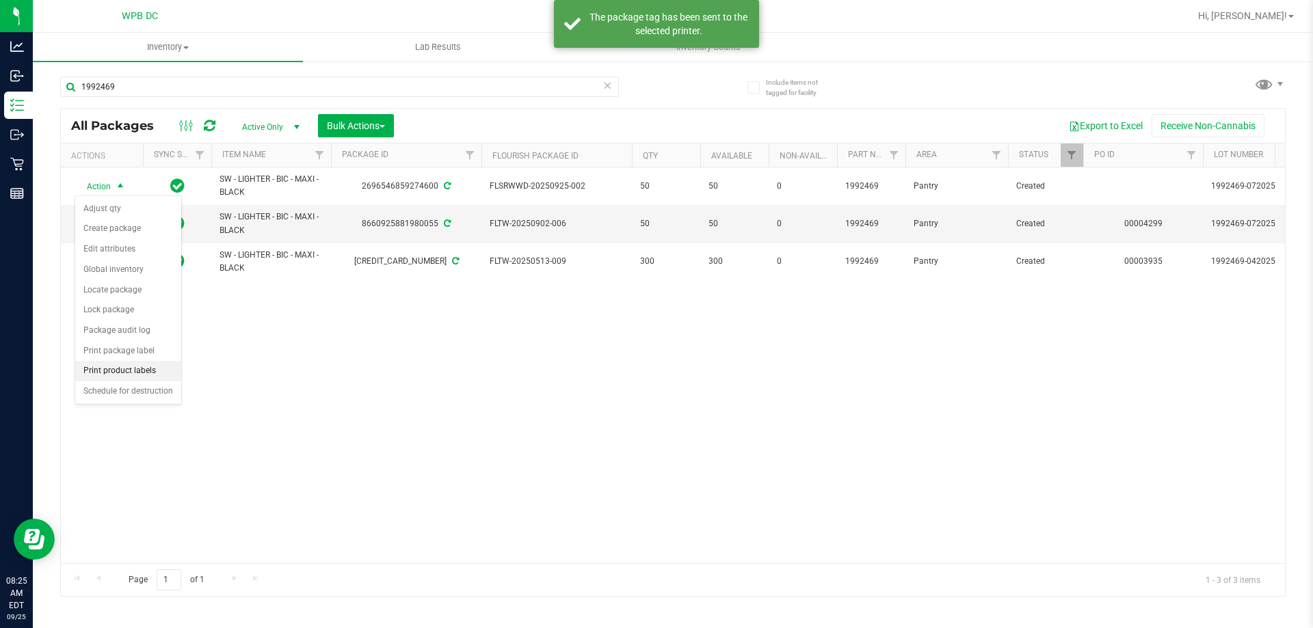
click at [134, 372] on li "Print product labels" at bounding box center [128, 371] width 106 height 21
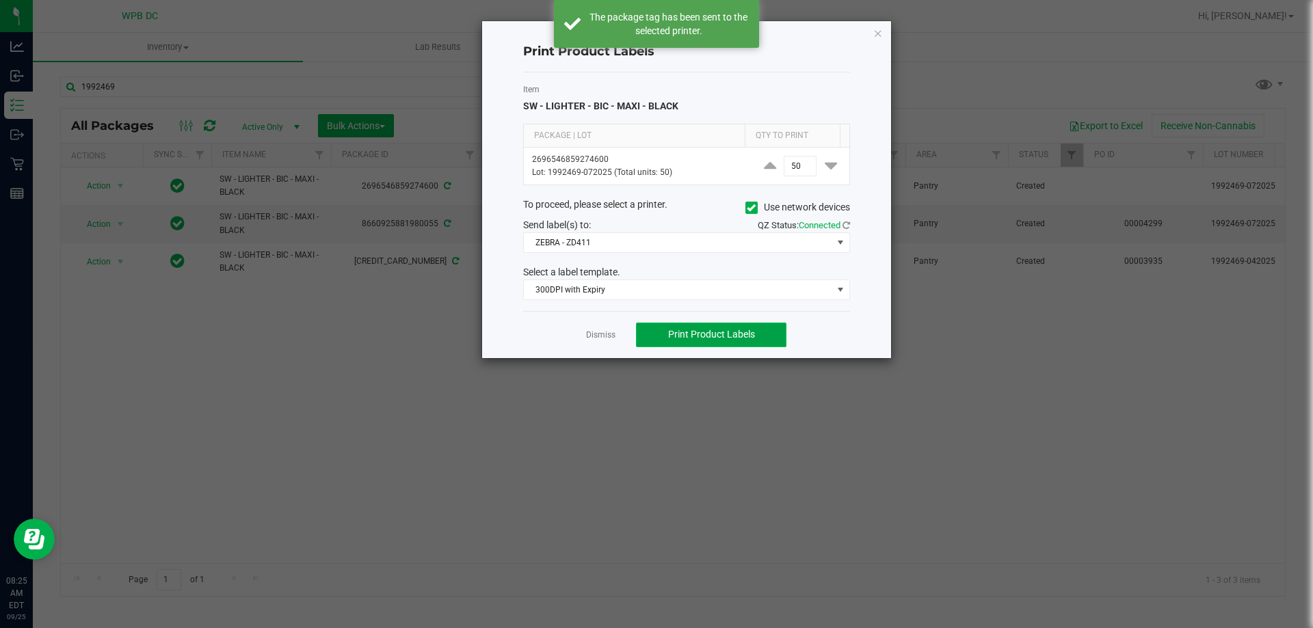
click at [731, 336] on span "Print Product Labels" at bounding box center [711, 334] width 87 height 11
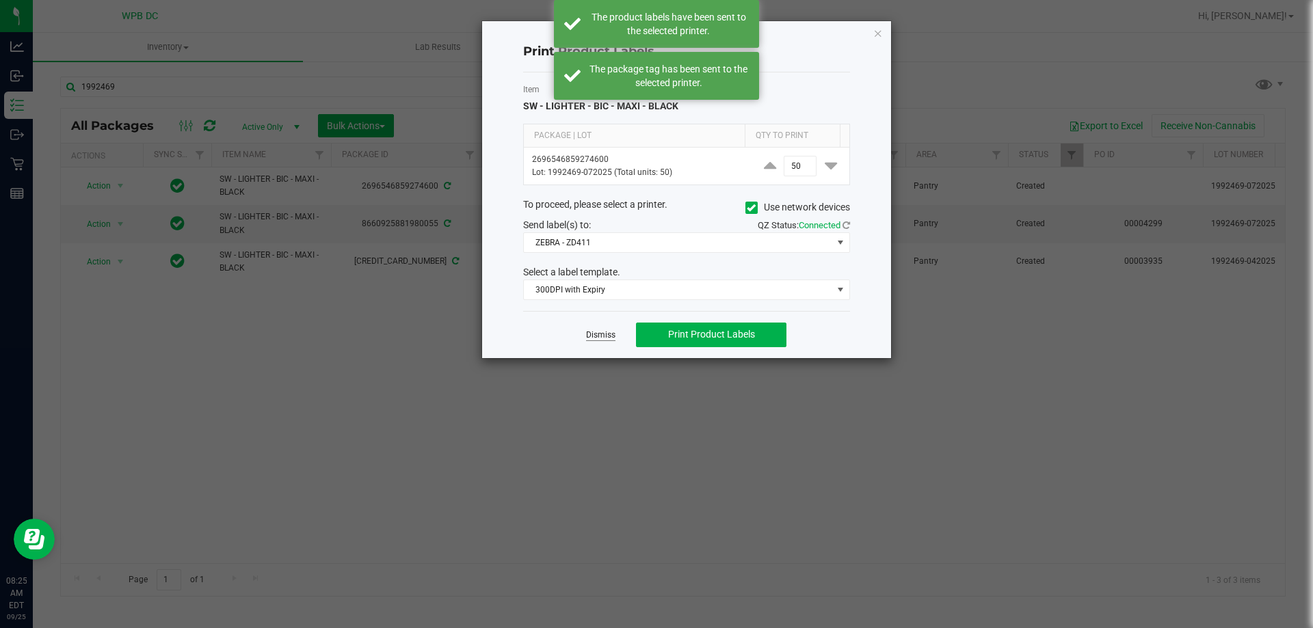
click at [596, 335] on link "Dismiss" at bounding box center [600, 336] width 29 height 12
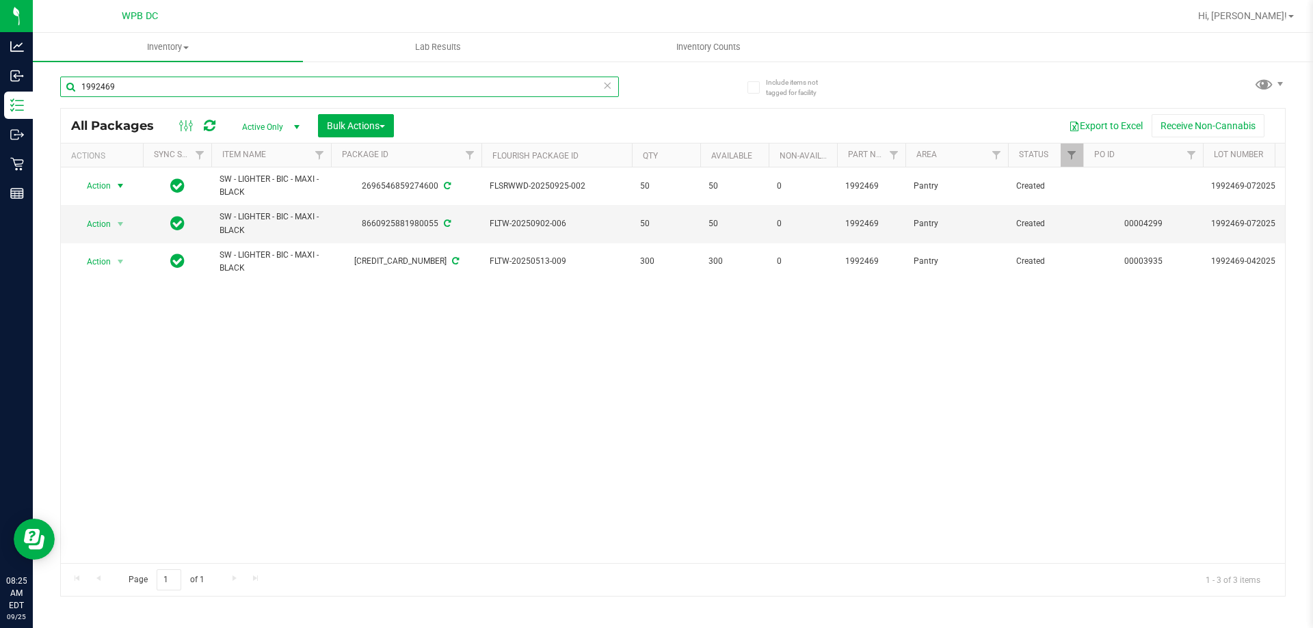
click at [120, 86] on input "1992469" at bounding box center [339, 87] width 559 height 21
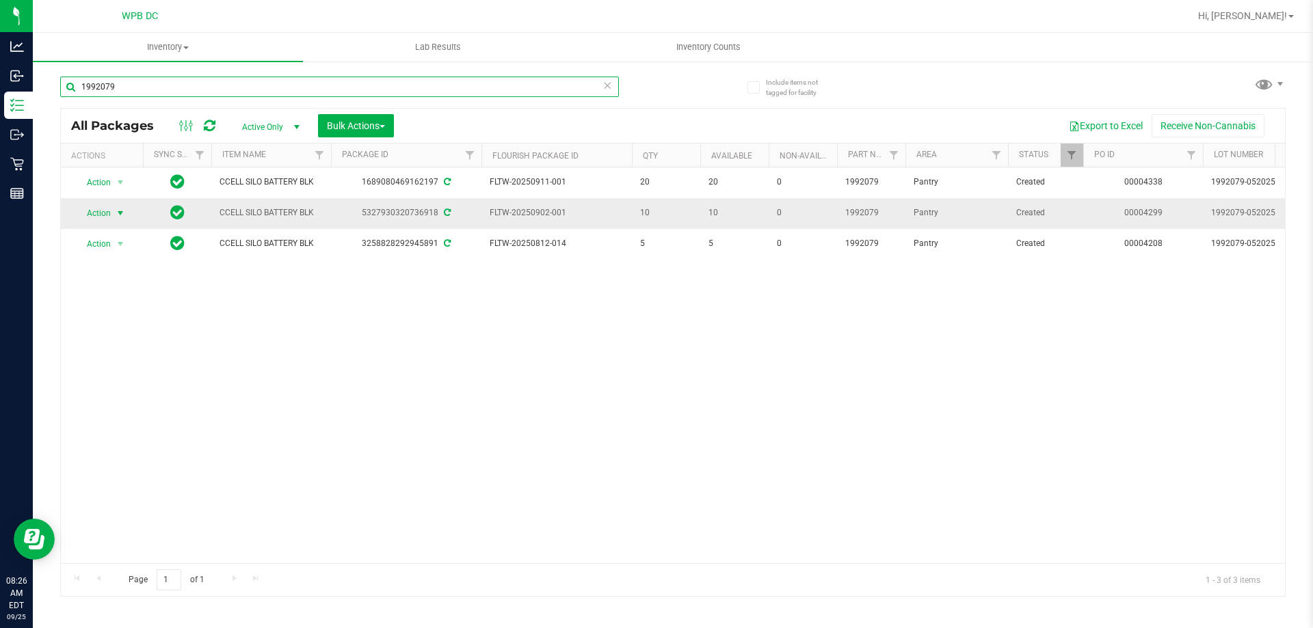
type input "1992079"
click at [105, 211] on span "Action" at bounding box center [93, 213] width 37 height 19
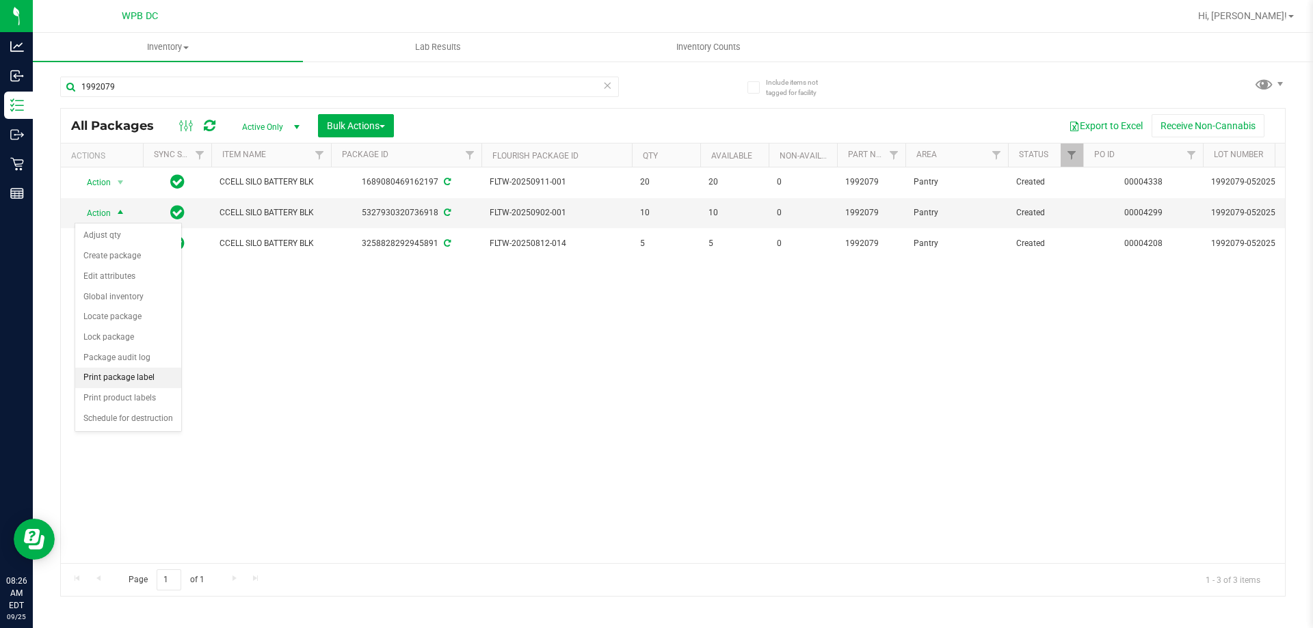
click at [142, 378] on li "Print package label" at bounding box center [128, 378] width 106 height 21
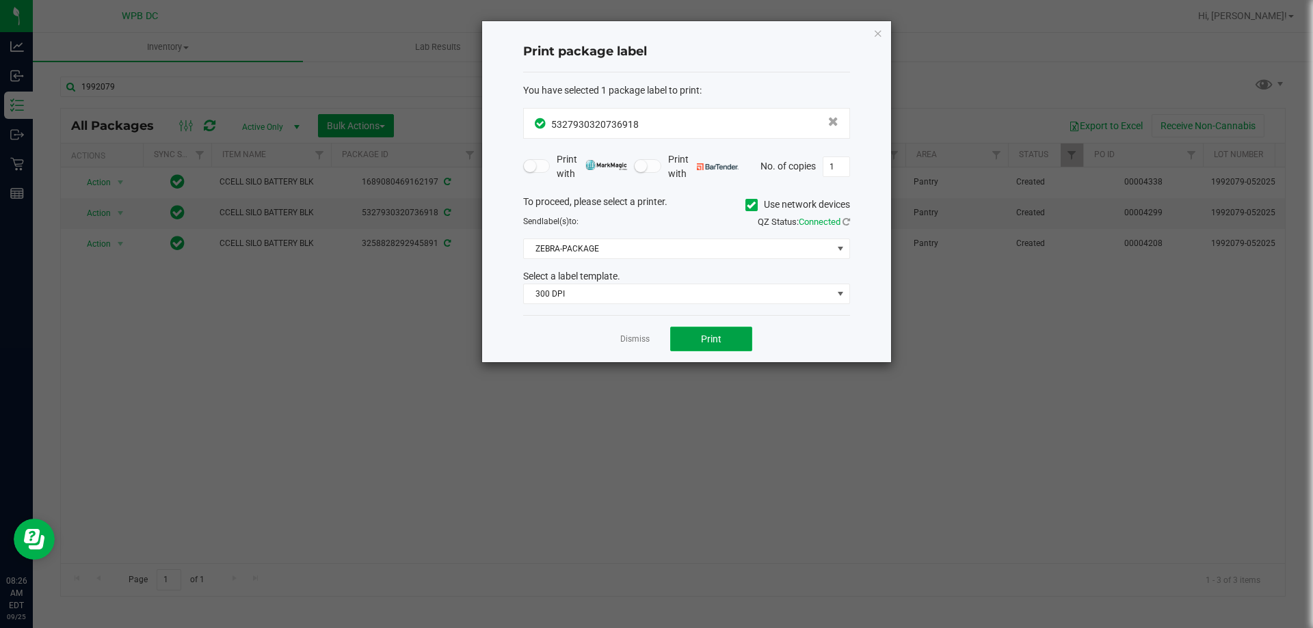
click at [695, 334] on button "Print" at bounding box center [711, 339] width 82 height 25
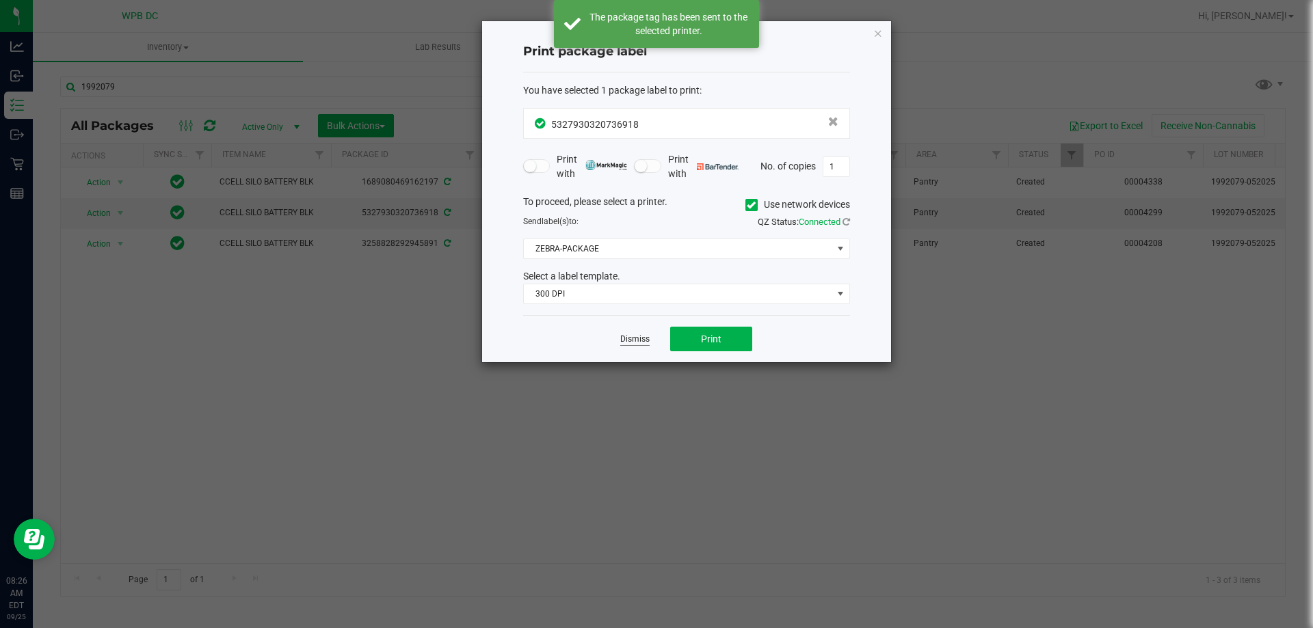
click at [638, 337] on link "Dismiss" at bounding box center [634, 340] width 29 height 12
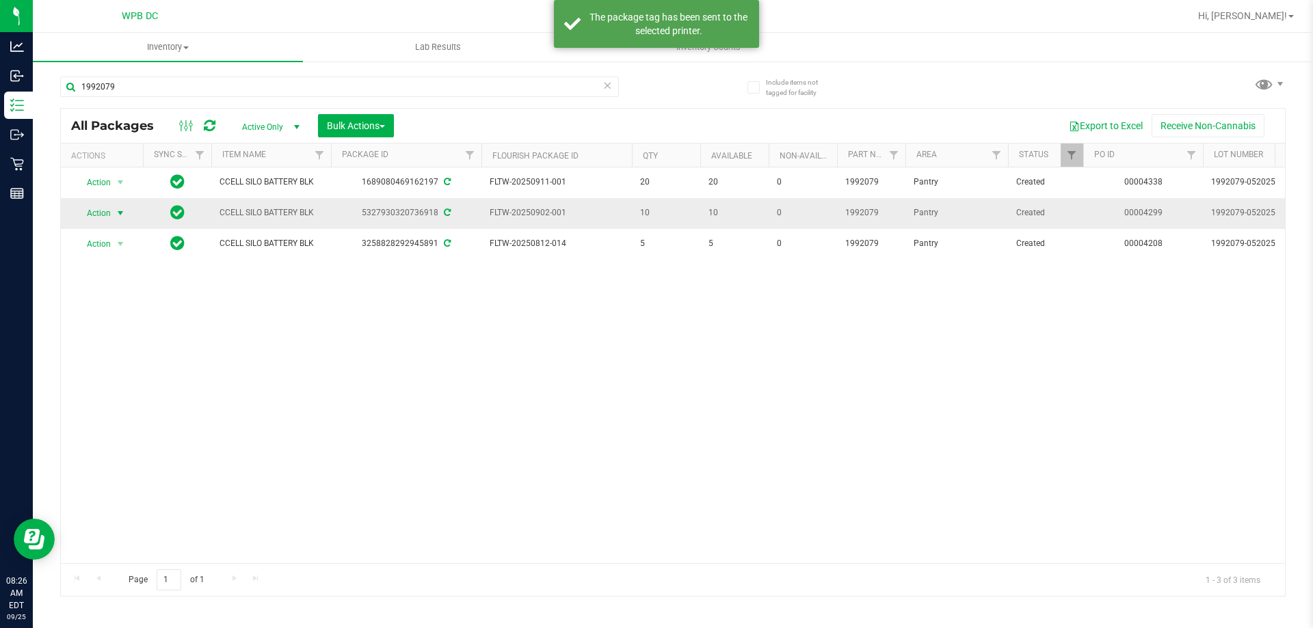
click at [102, 215] on span "Action" at bounding box center [93, 213] width 37 height 19
click at [159, 402] on li "Print product labels" at bounding box center [128, 398] width 106 height 21
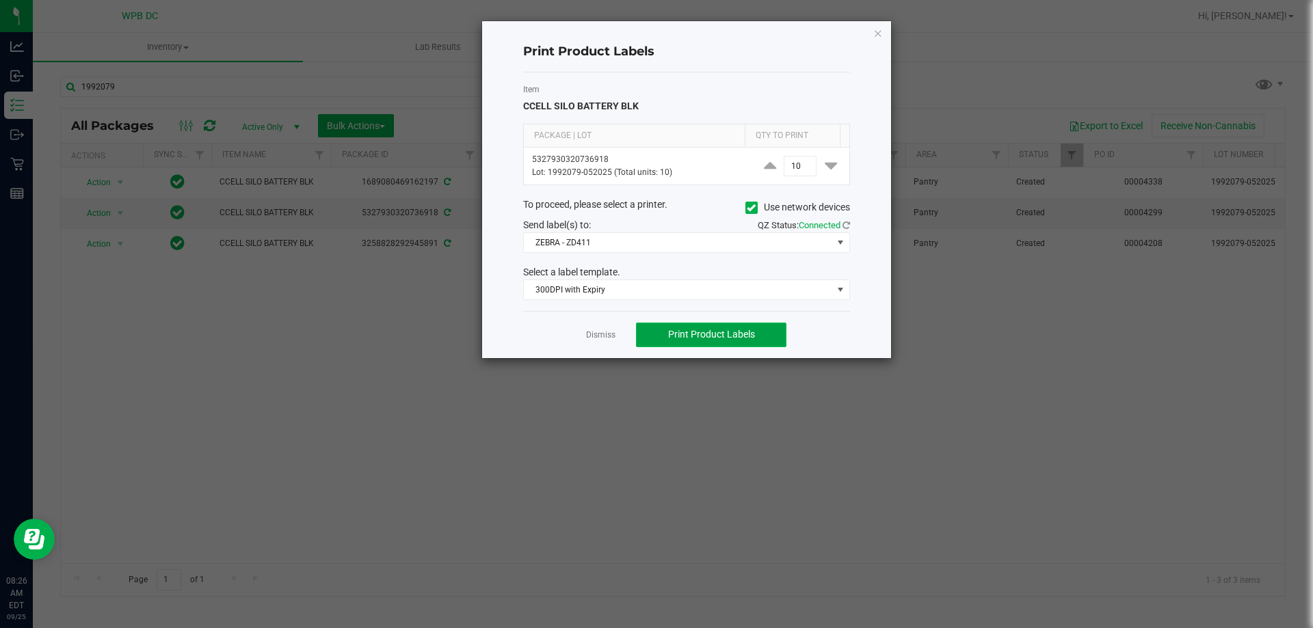
click at [656, 338] on button "Print Product Labels" at bounding box center [711, 335] width 150 height 25
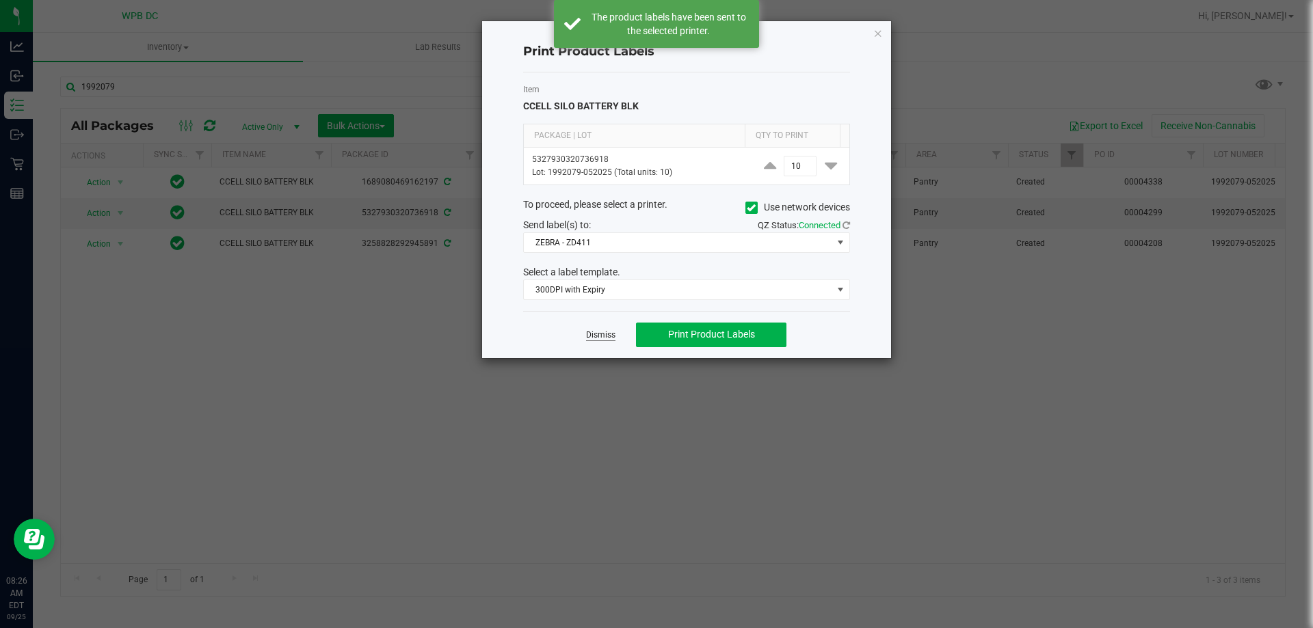
click at [602, 334] on link "Dismiss" at bounding box center [600, 336] width 29 height 12
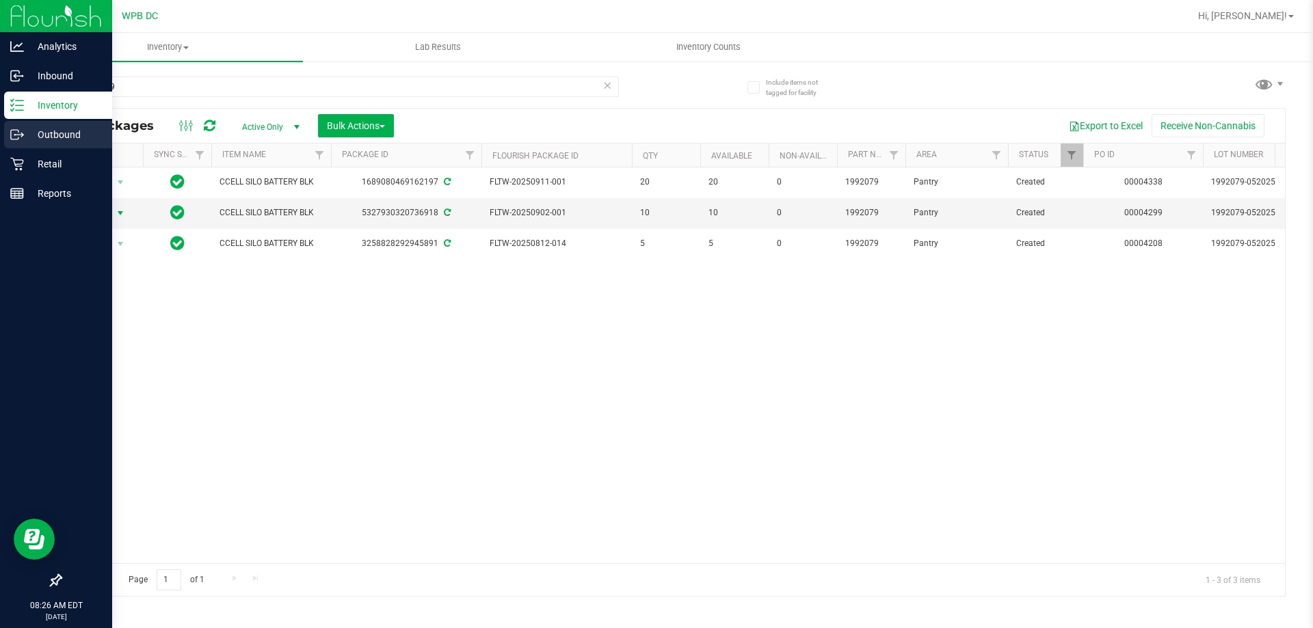
click at [57, 130] on p "Outbound" at bounding box center [65, 135] width 82 height 16
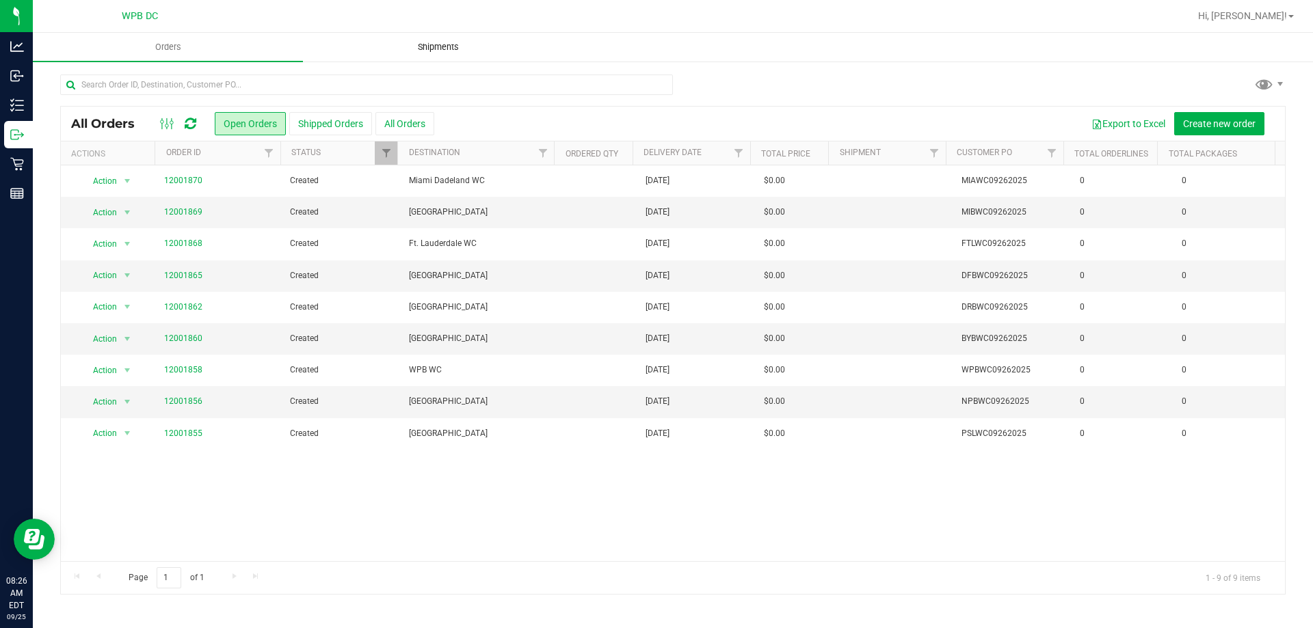
click at [434, 51] on span "Shipments" at bounding box center [438, 47] width 78 height 12
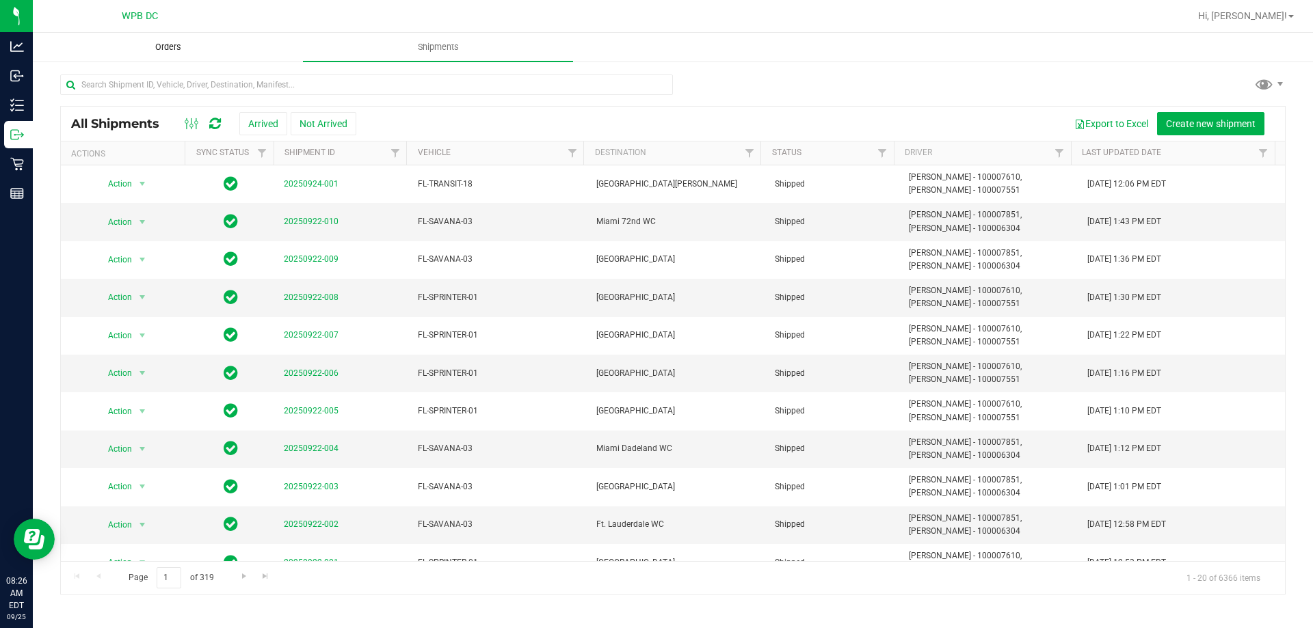
click at [167, 49] on span "Orders" at bounding box center [168, 47] width 63 height 12
